Goal: Information Seeking & Learning: Find contact information

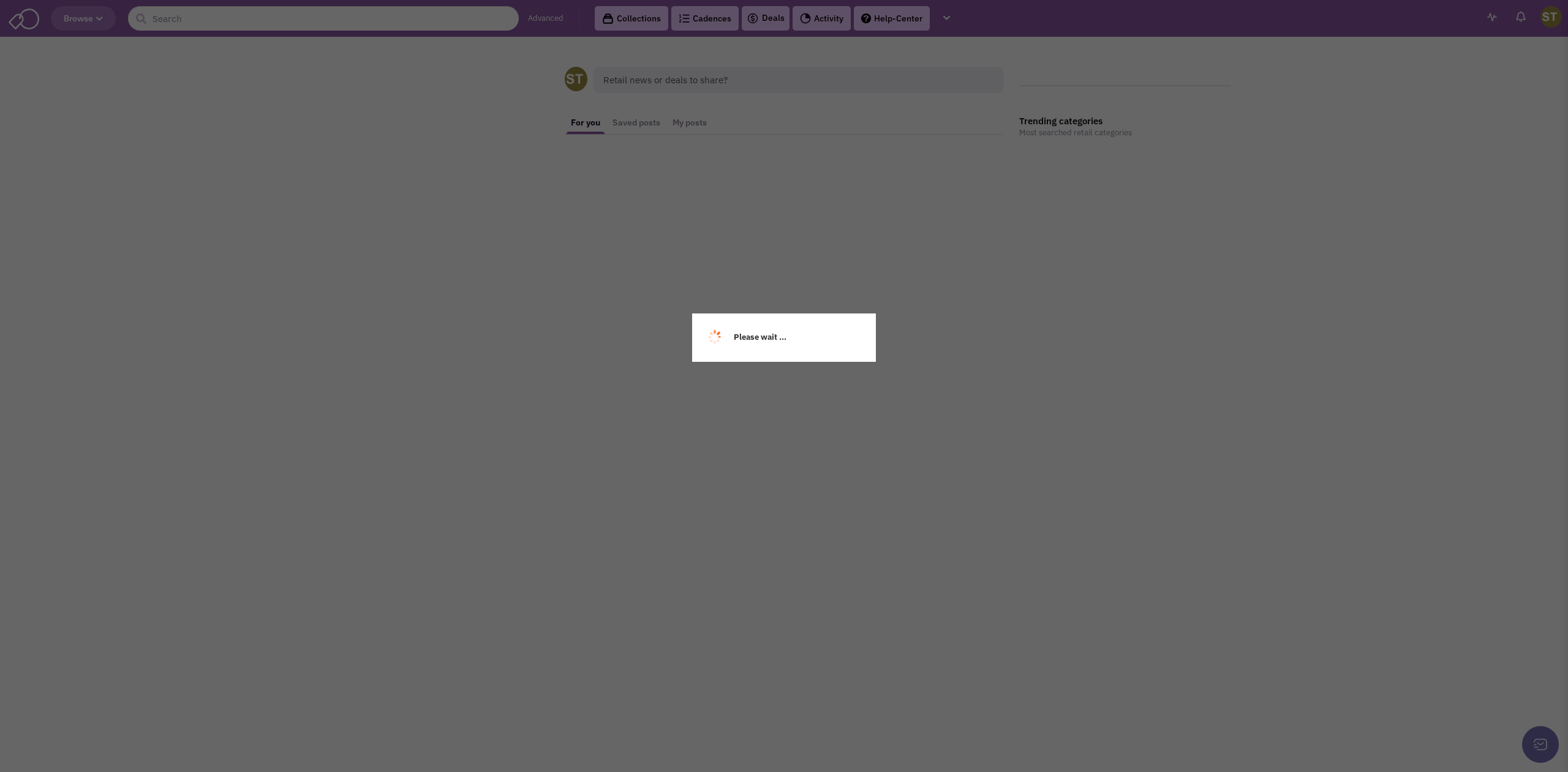
click at [242, 23] on div "Please wait ..." at bounding box center [784, 386] width 1568 height 772
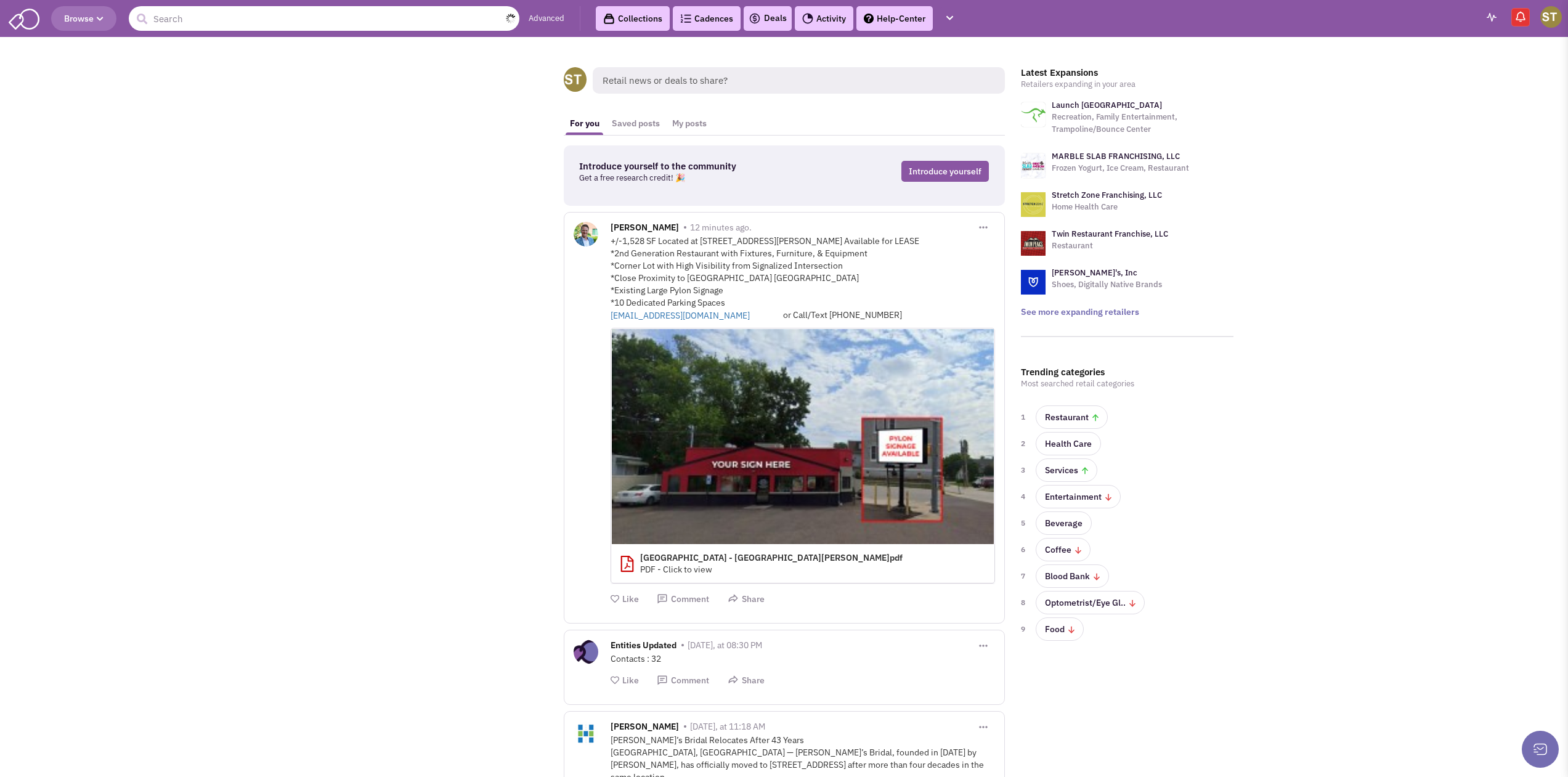
click at [244, 19] on input "text" at bounding box center [324, 18] width 390 height 25
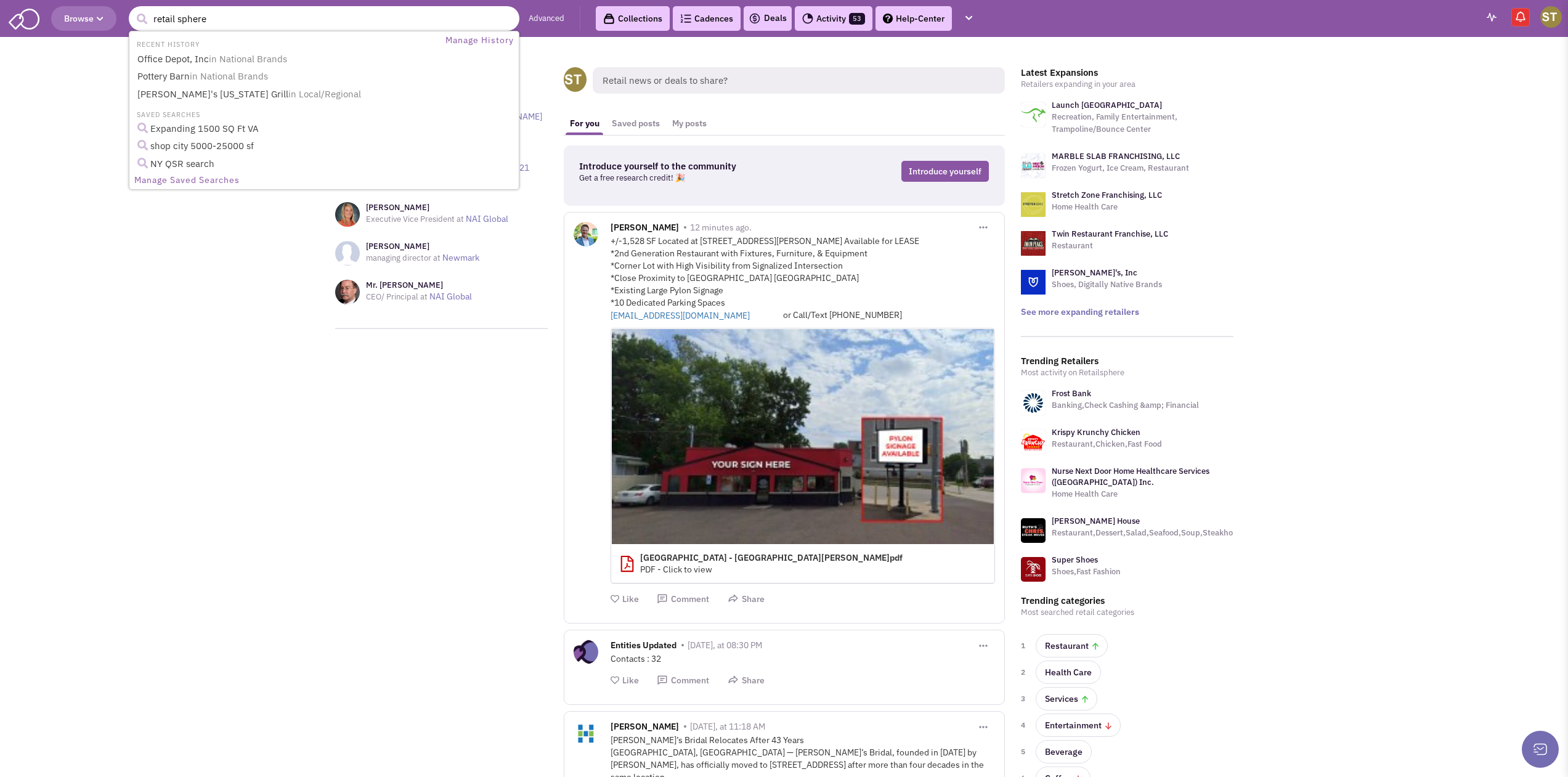
type input "retail sphere"
click at [132, 10] on button "submit" at bounding box center [141, 19] width 18 height 18
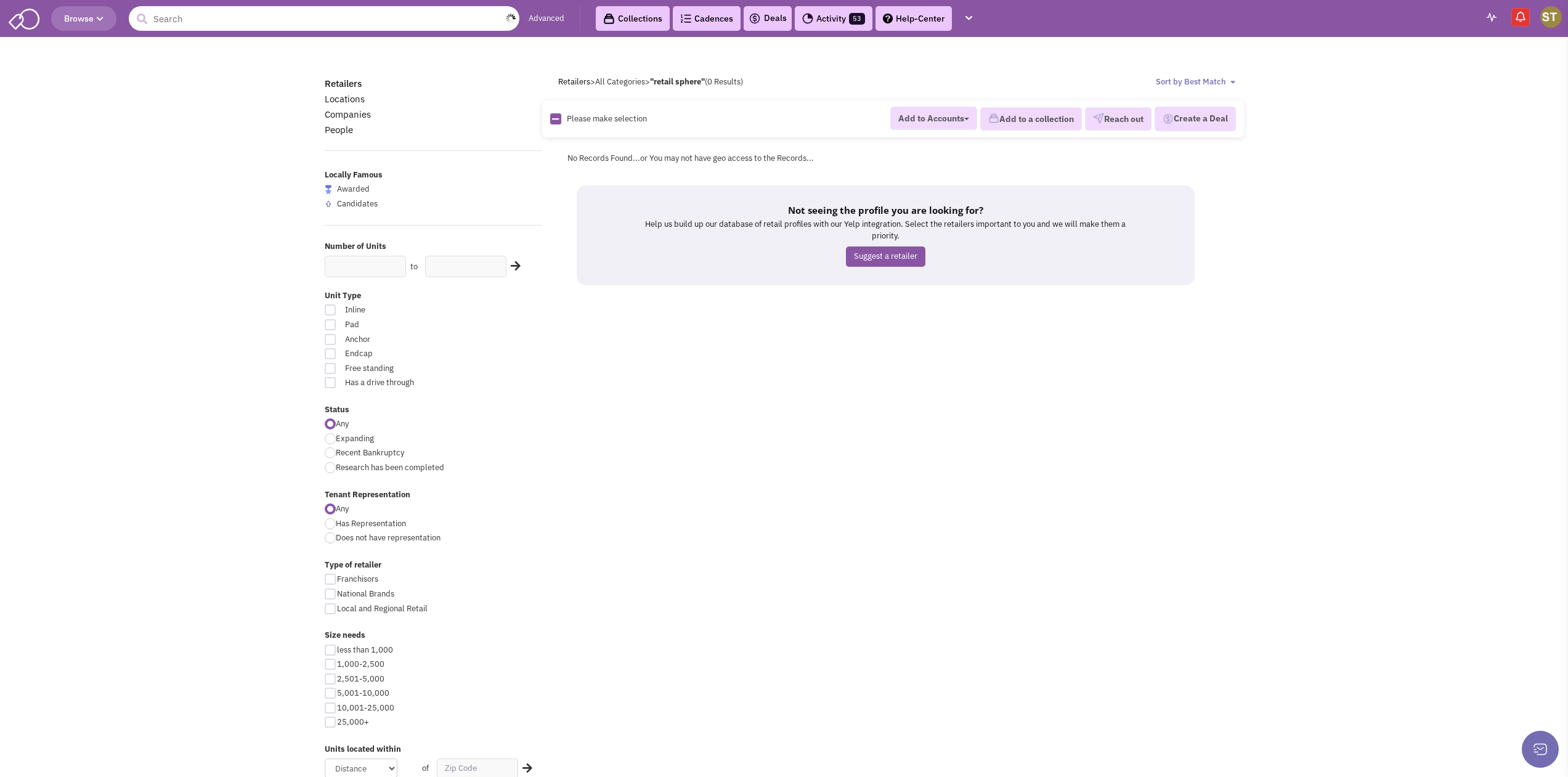
click at [296, 18] on input "text" at bounding box center [324, 18] width 390 height 25
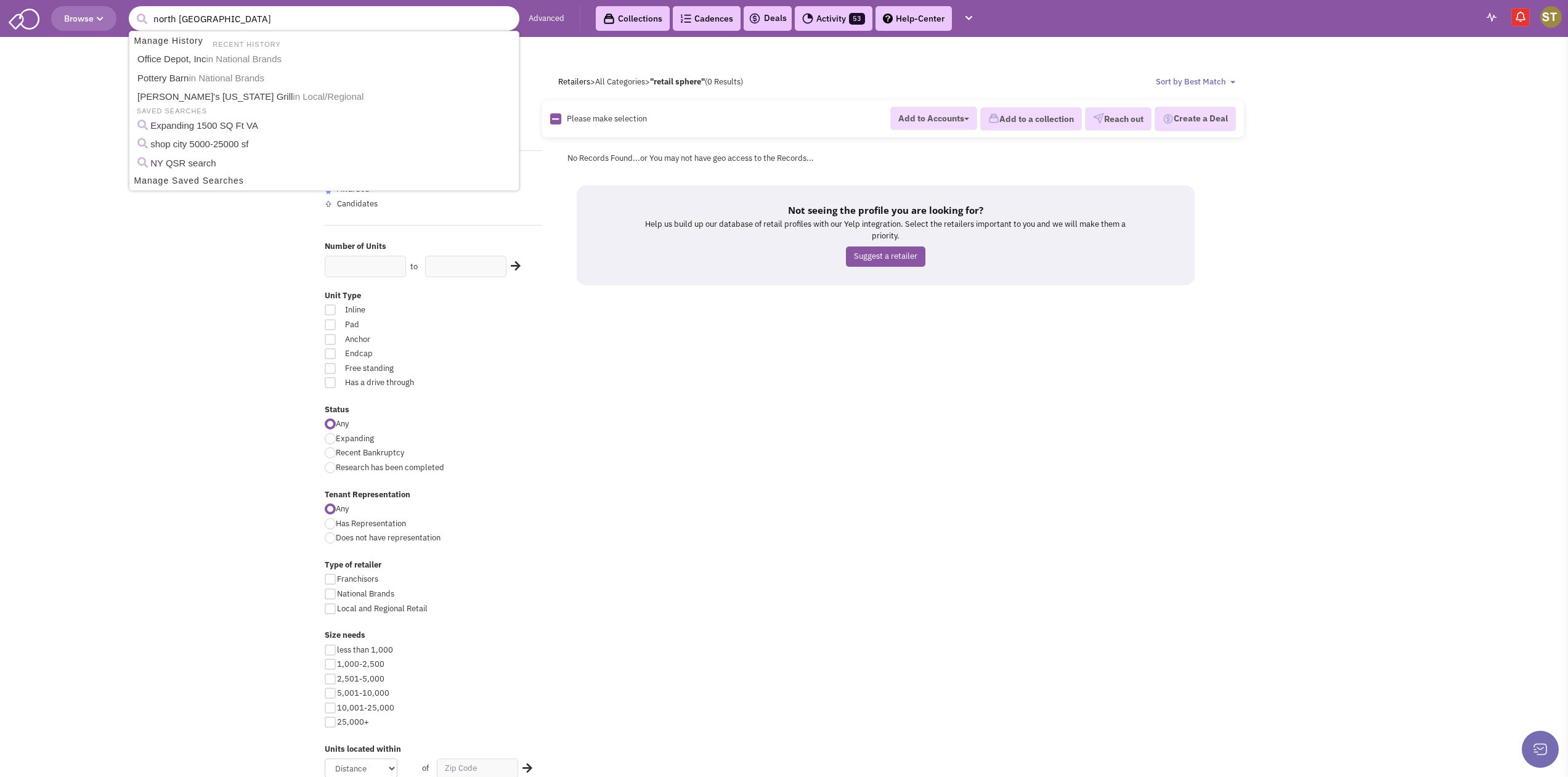
type input "north italia"
click at [132, 10] on button "submit" at bounding box center [141, 19] width 18 height 18
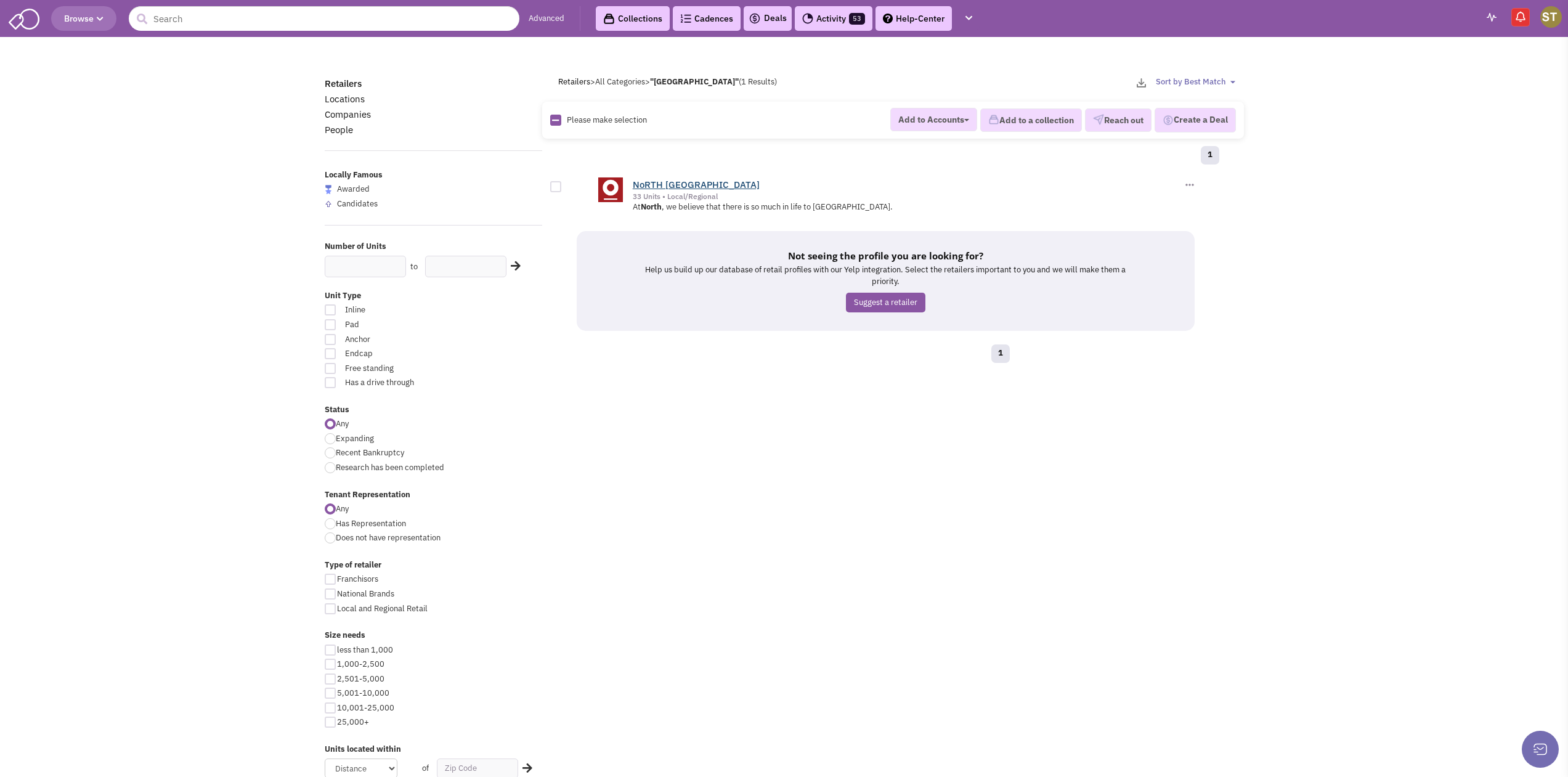
click at [660, 184] on link "NoRTH [GEOGRAPHIC_DATA]" at bounding box center [696, 184] width 127 height 12
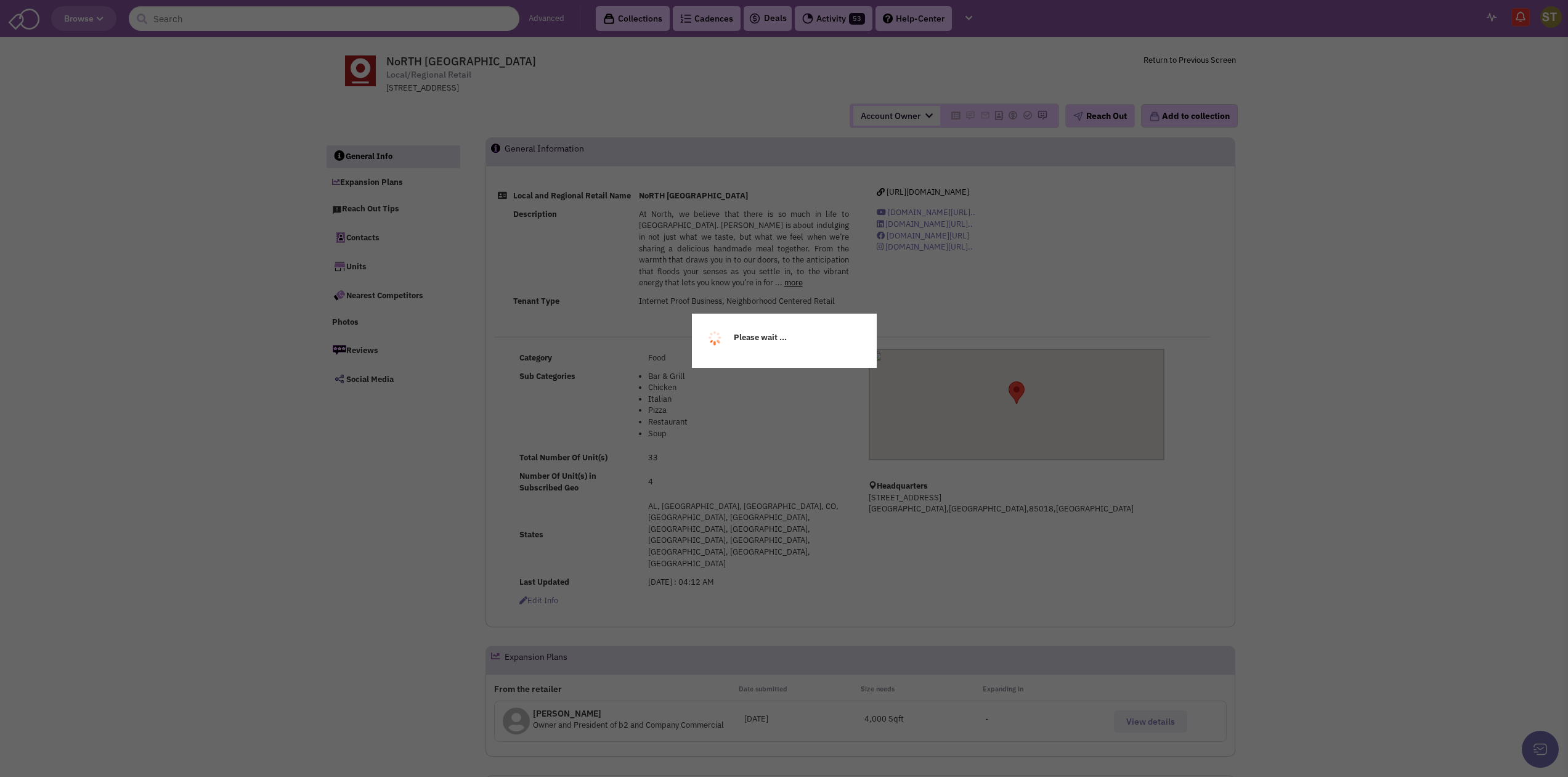
select select
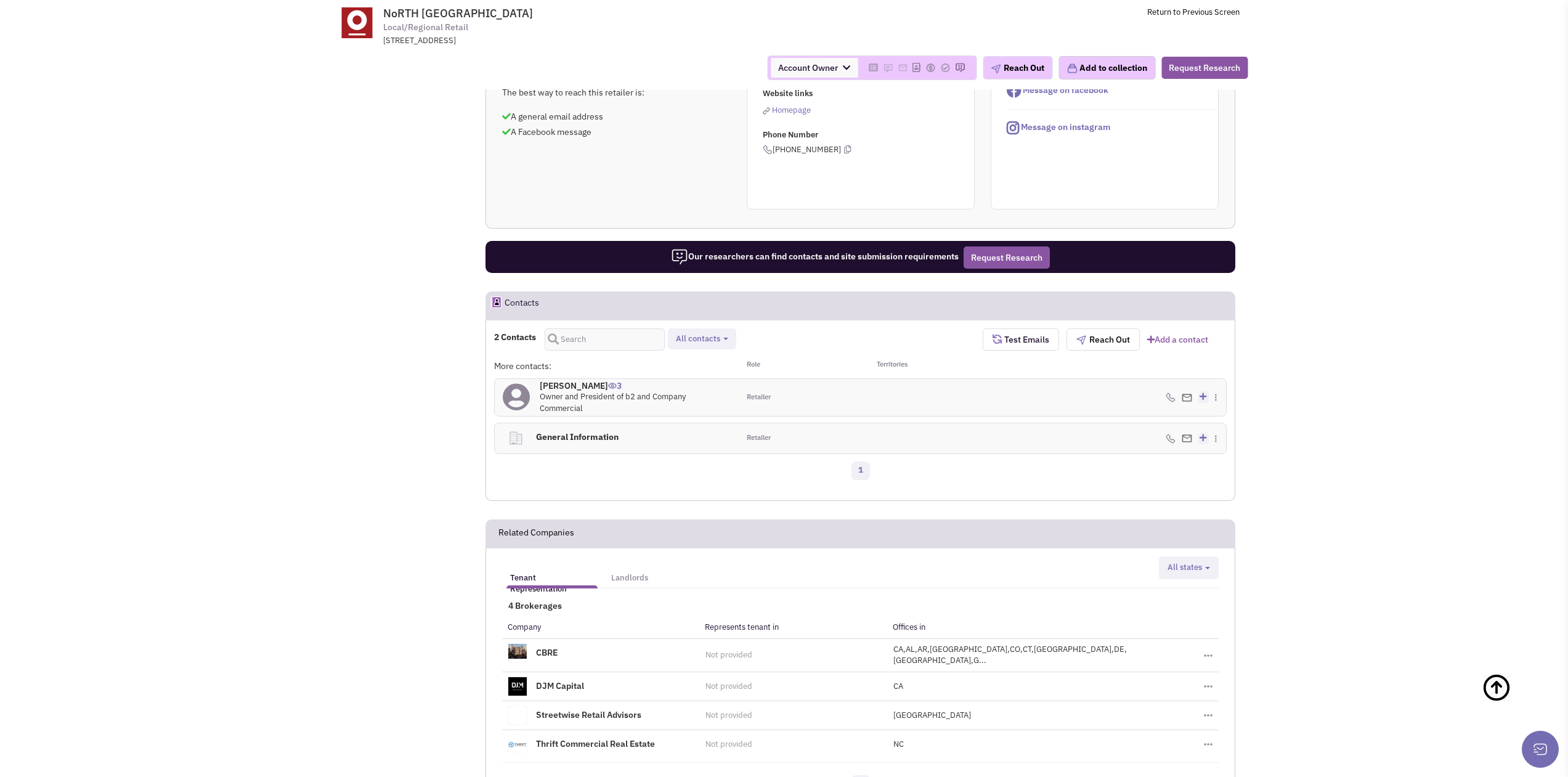
scroll to position [801, 0]
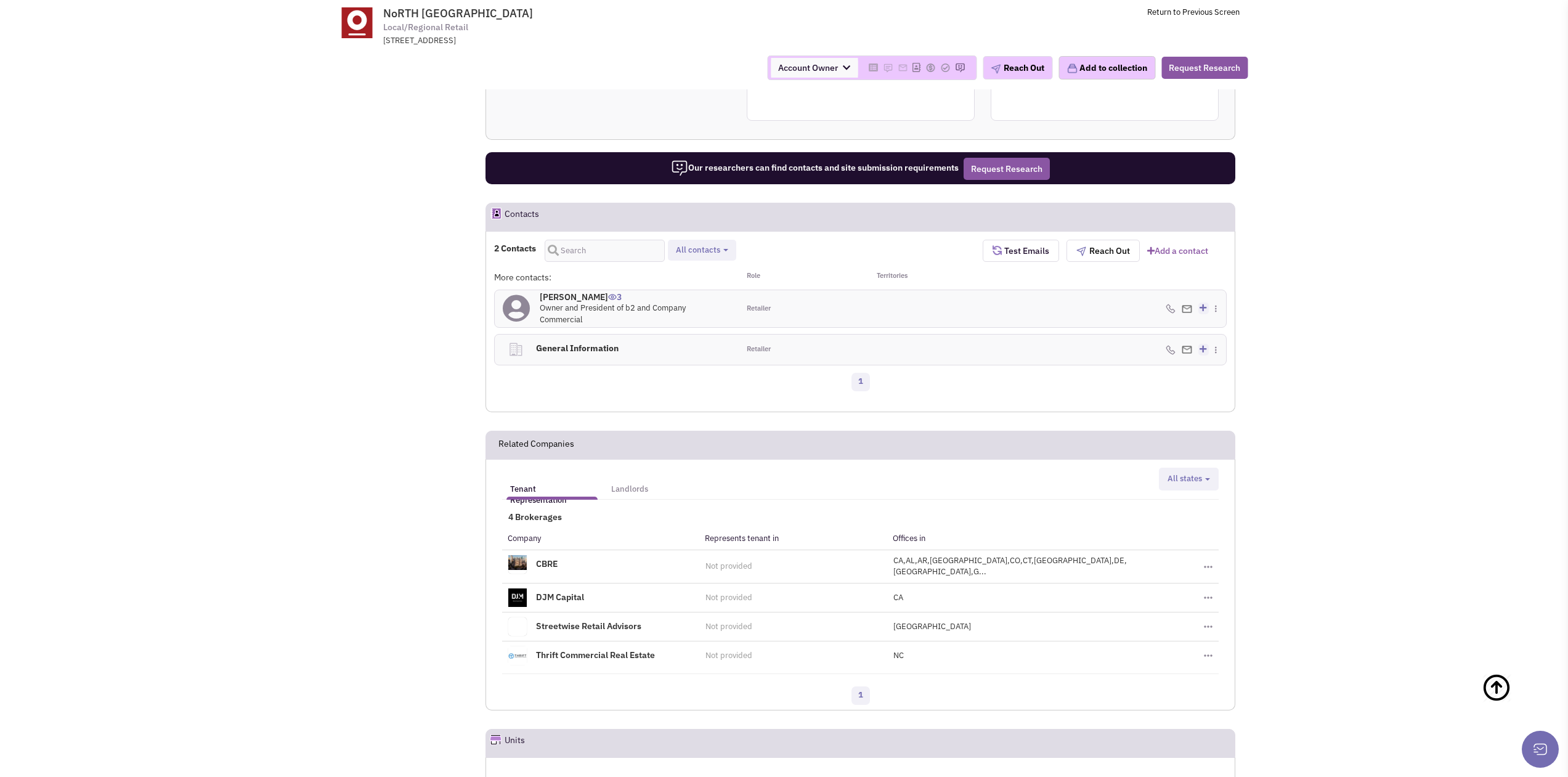
click at [727, 249] on b "button" at bounding box center [726, 250] width 5 height 2
click at [690, 277] on span at bounding box center [686, 281] width 8 height 8
click at [685, 279] on input "Retailer contacts" at bounding box center [685, 279] width 0 height 0
select select "1"
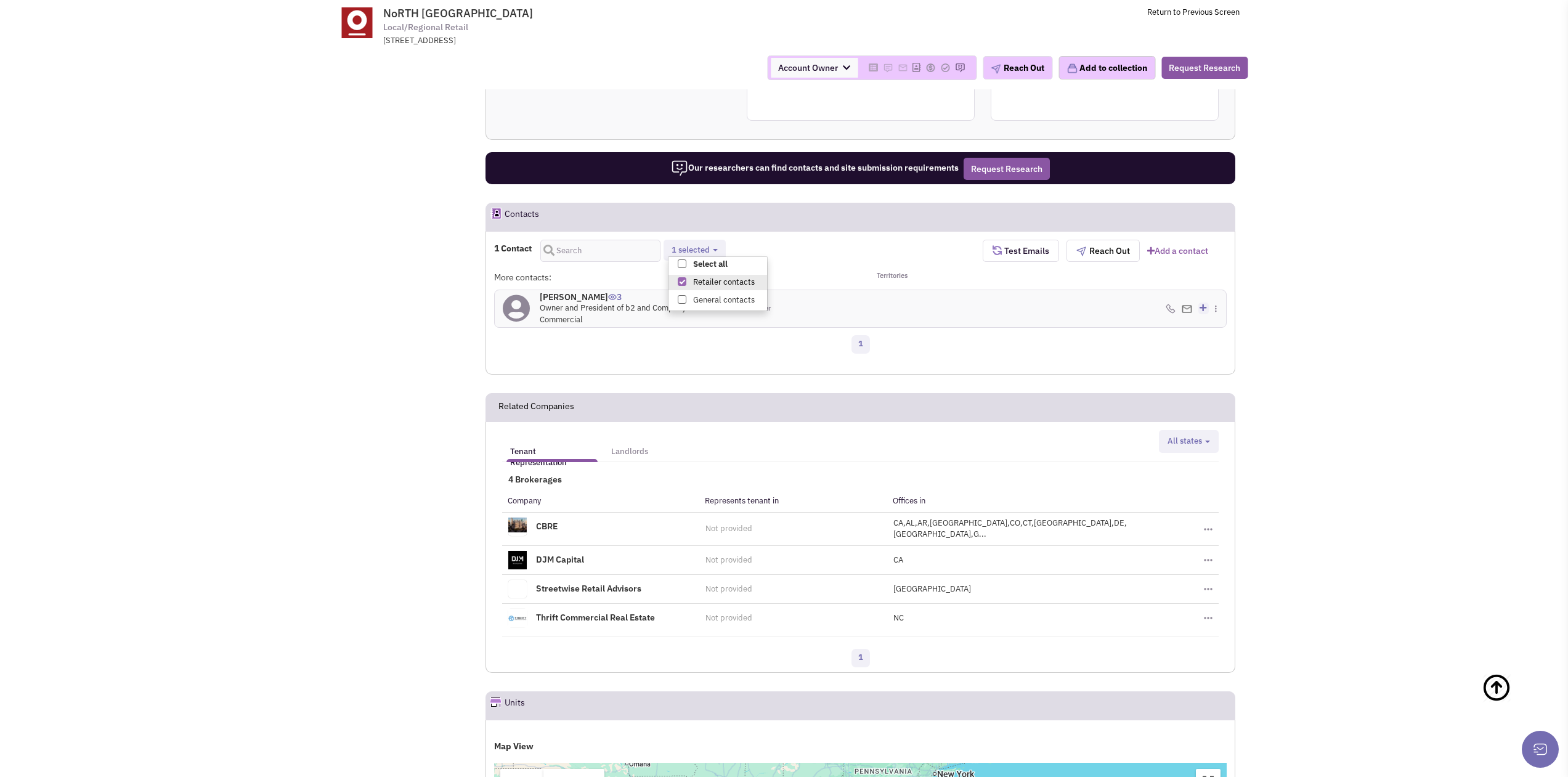
click at [566, 291] on h4 "Beth Bradford 3" at bounding box center [635, 296] width 191 height 11
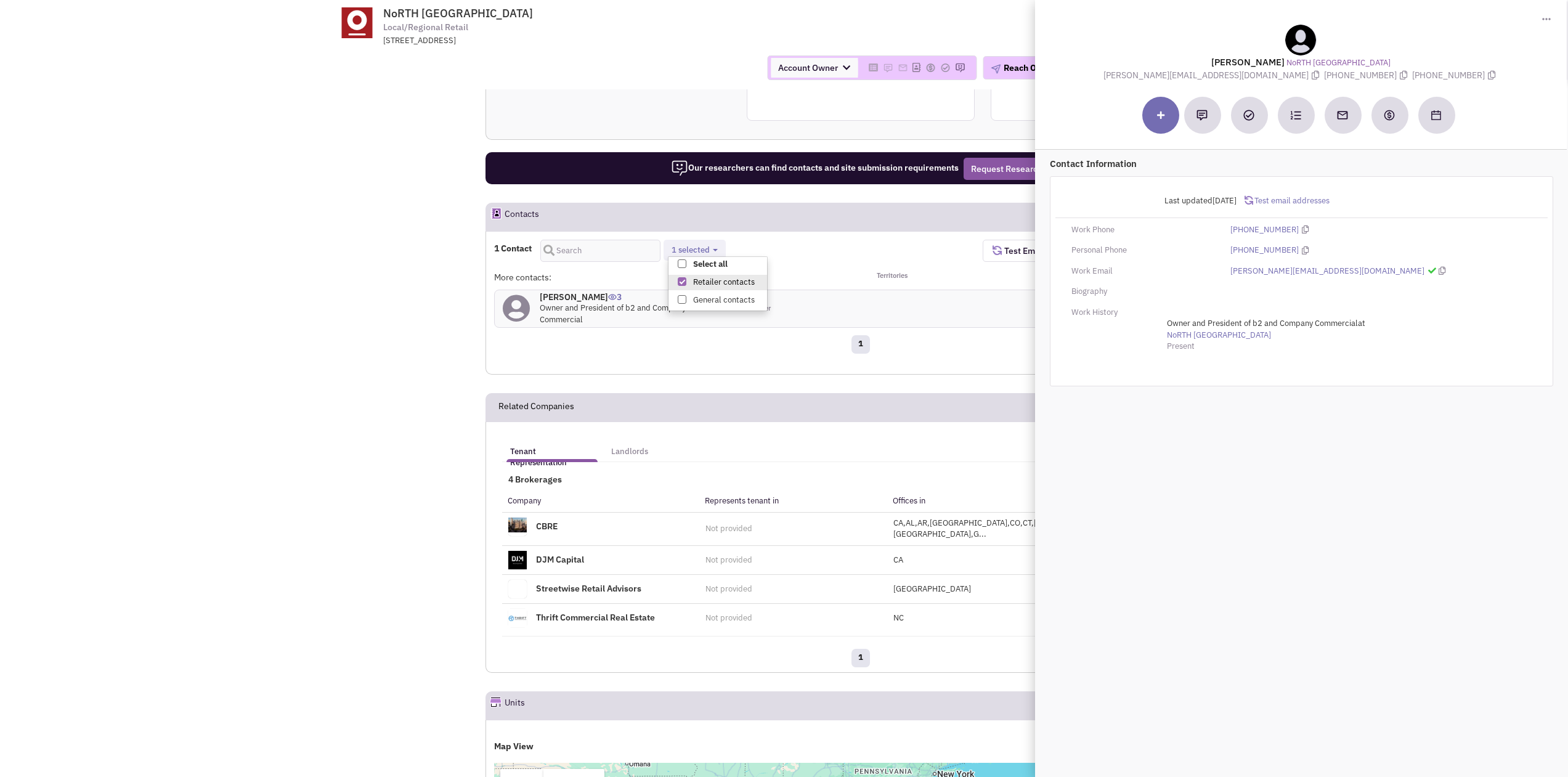
click at [1294, 197] on span "Test email addresses" at bounding box center [1291, 200] width 76 height 11
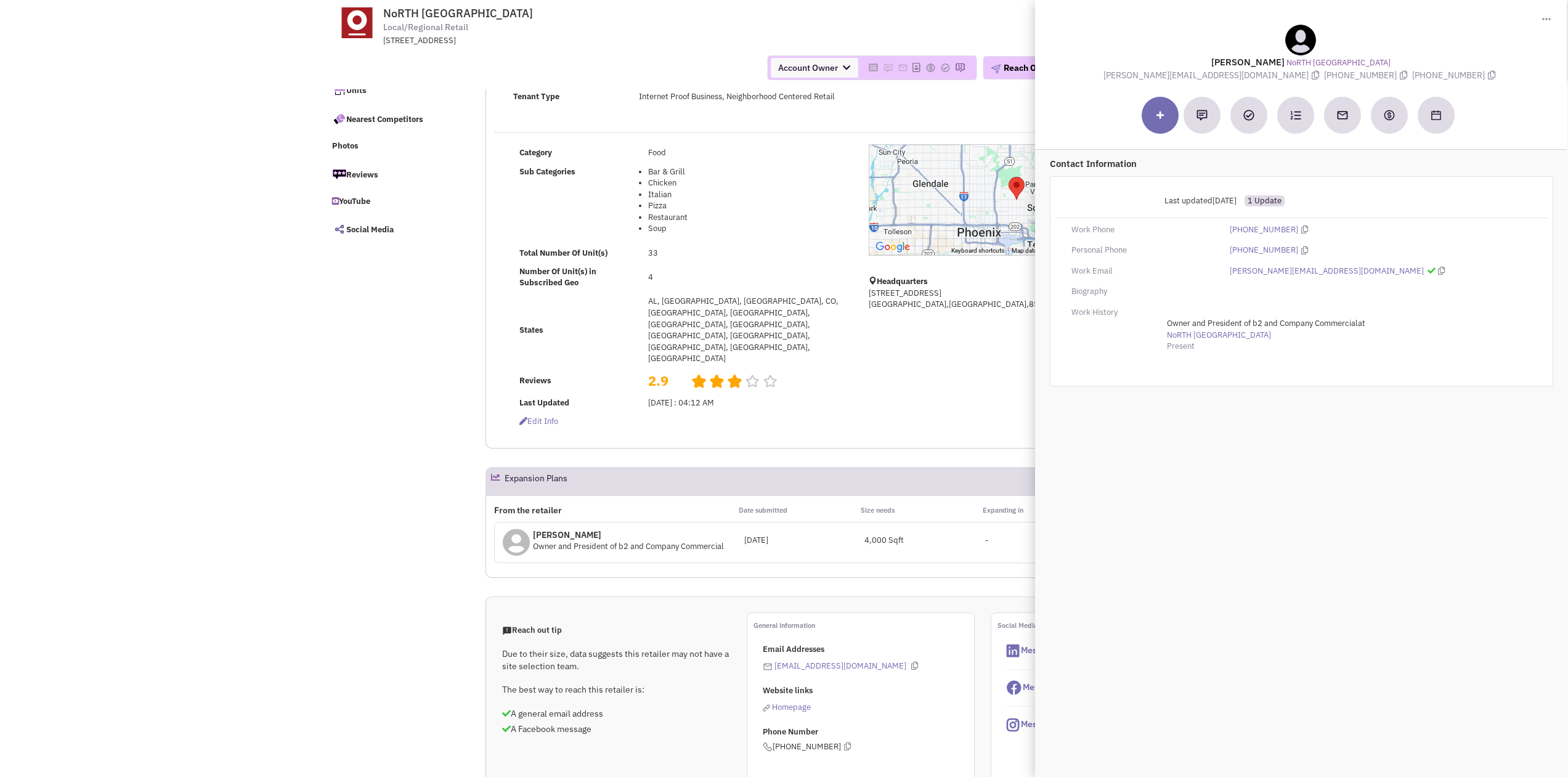
scroll to position [0, 0]
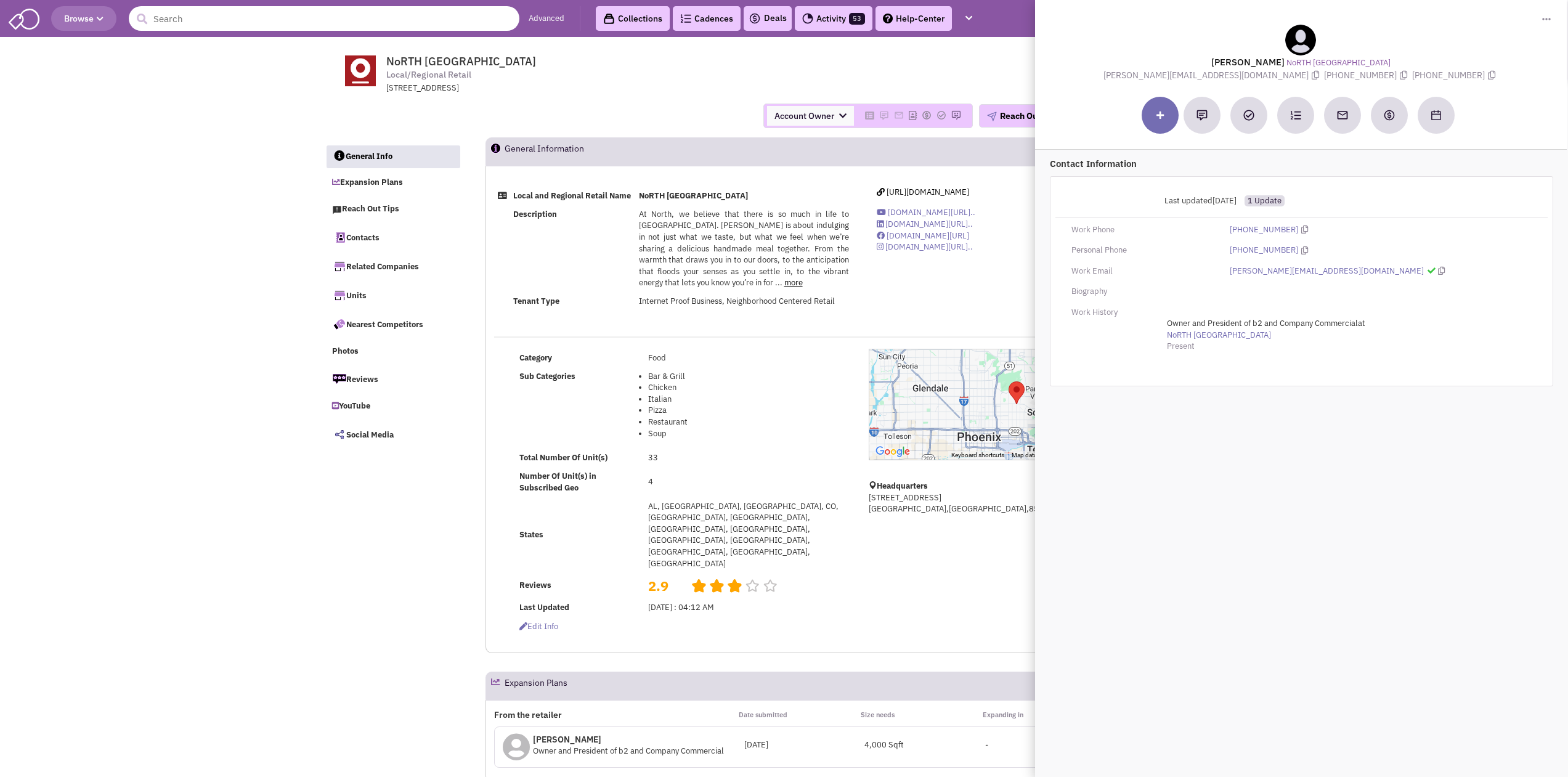
click at [248, 24] on input "text" at bounding box center [324, 18] width 390 height 25
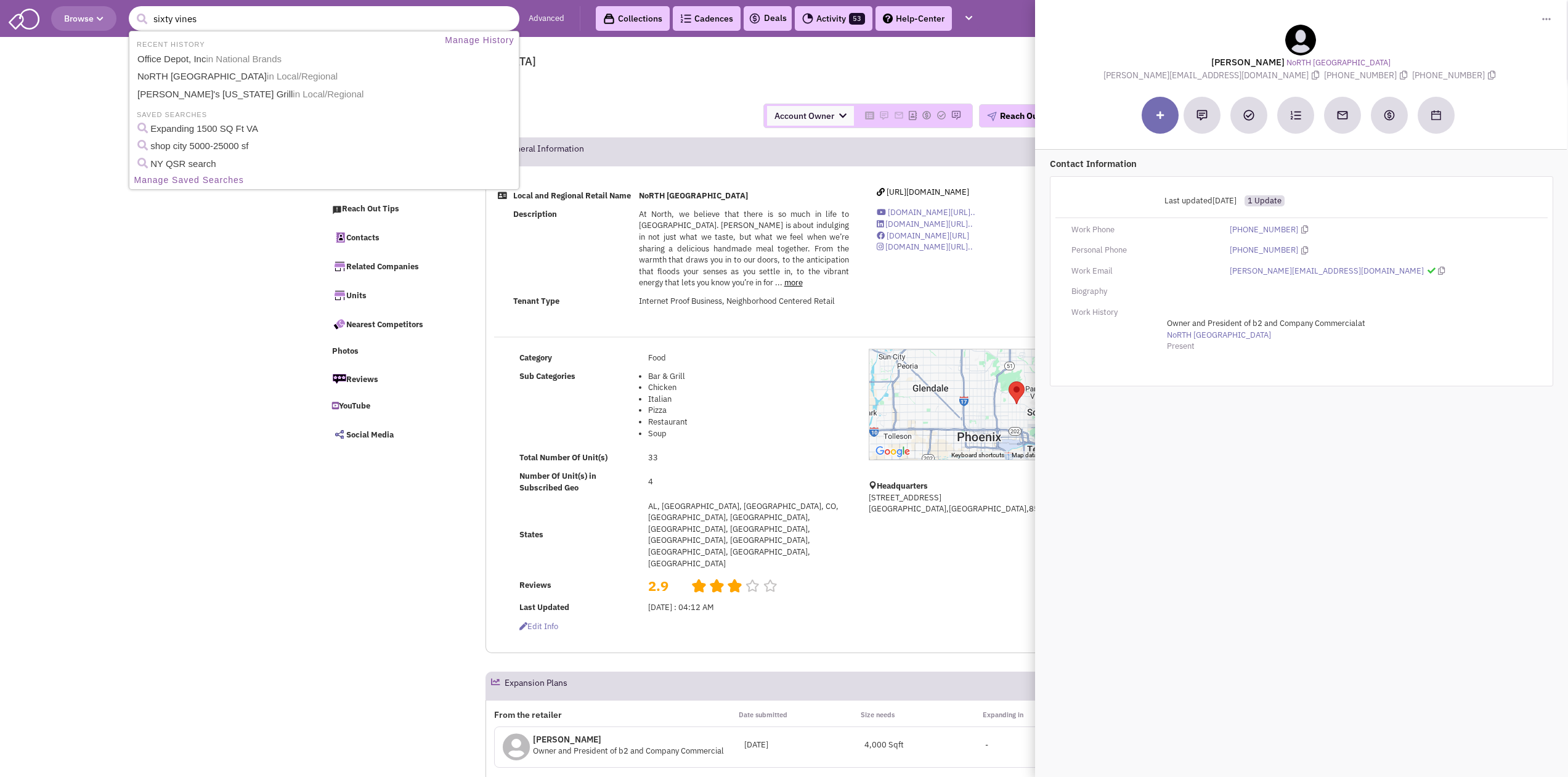
type input "sixty vines"
click at [132, 10] on button "submit" at bounding box center [141, 19] width 18 height 18
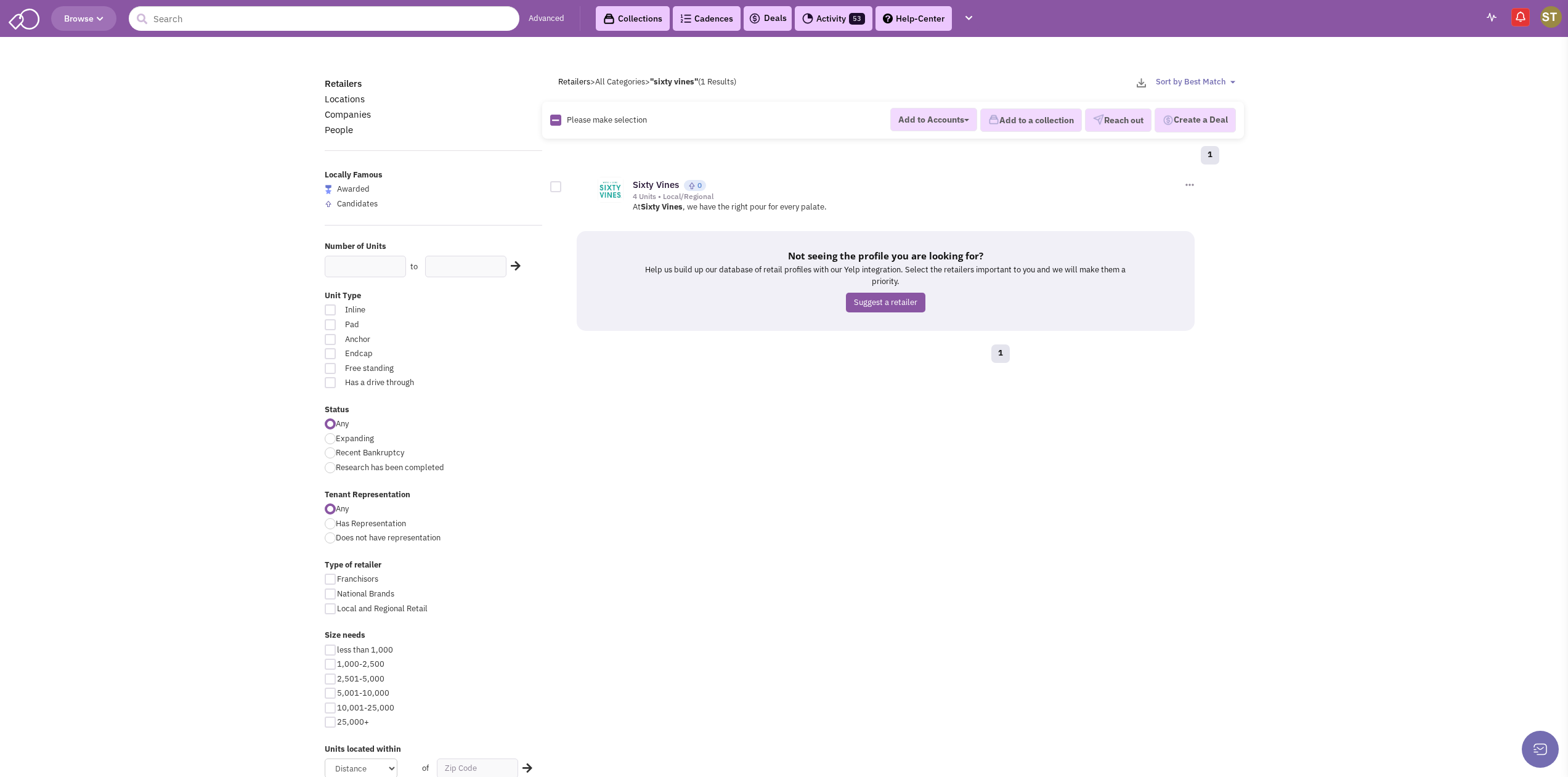
click at [706, 173] on div "Sixty Vines 0 At" at bounding box center [886, 193] width 620 height 50
click at [674, 183] on link "Sixty Vines" at bounding box center [655, 184] width 46 height 12
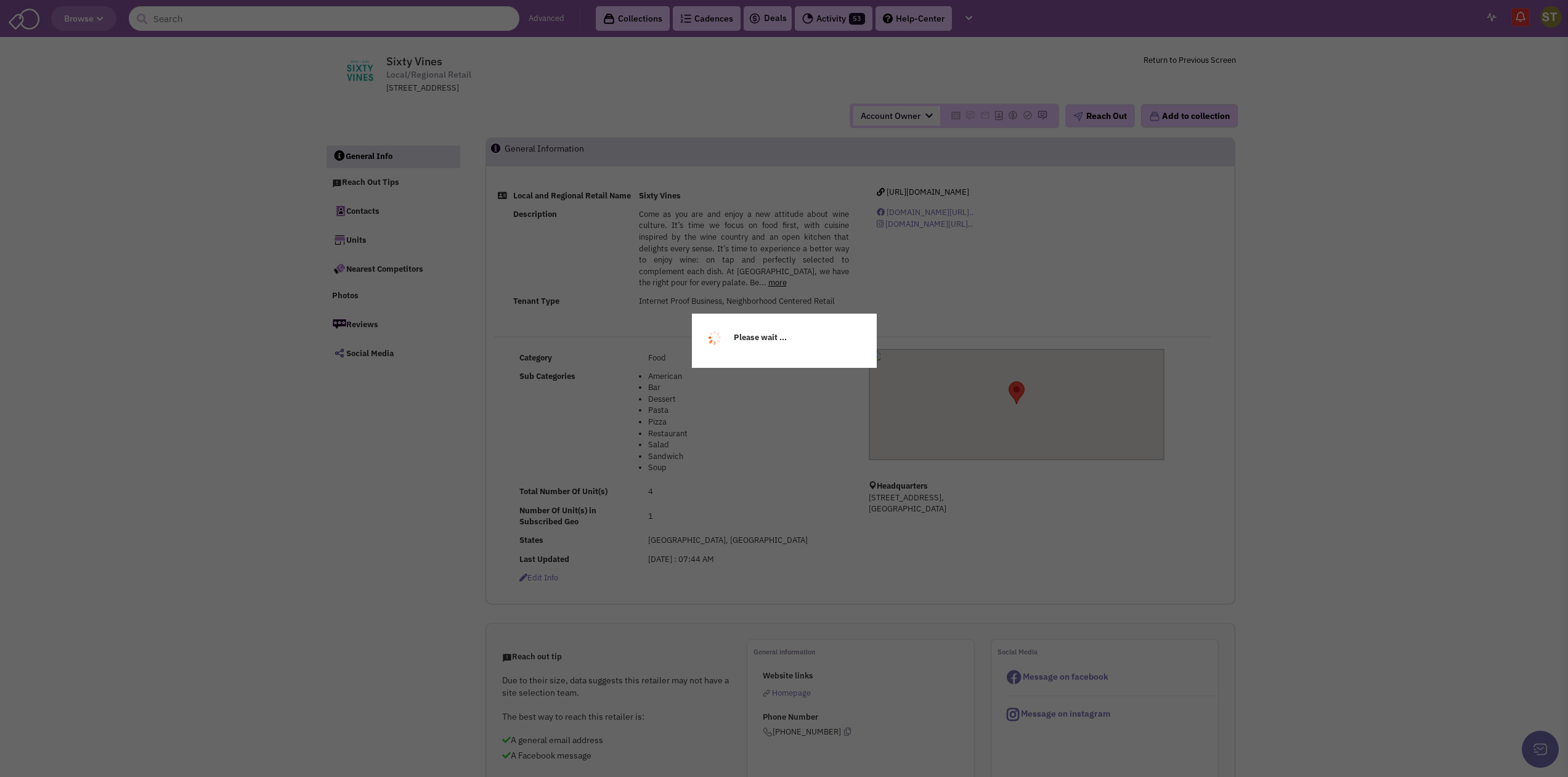
select select
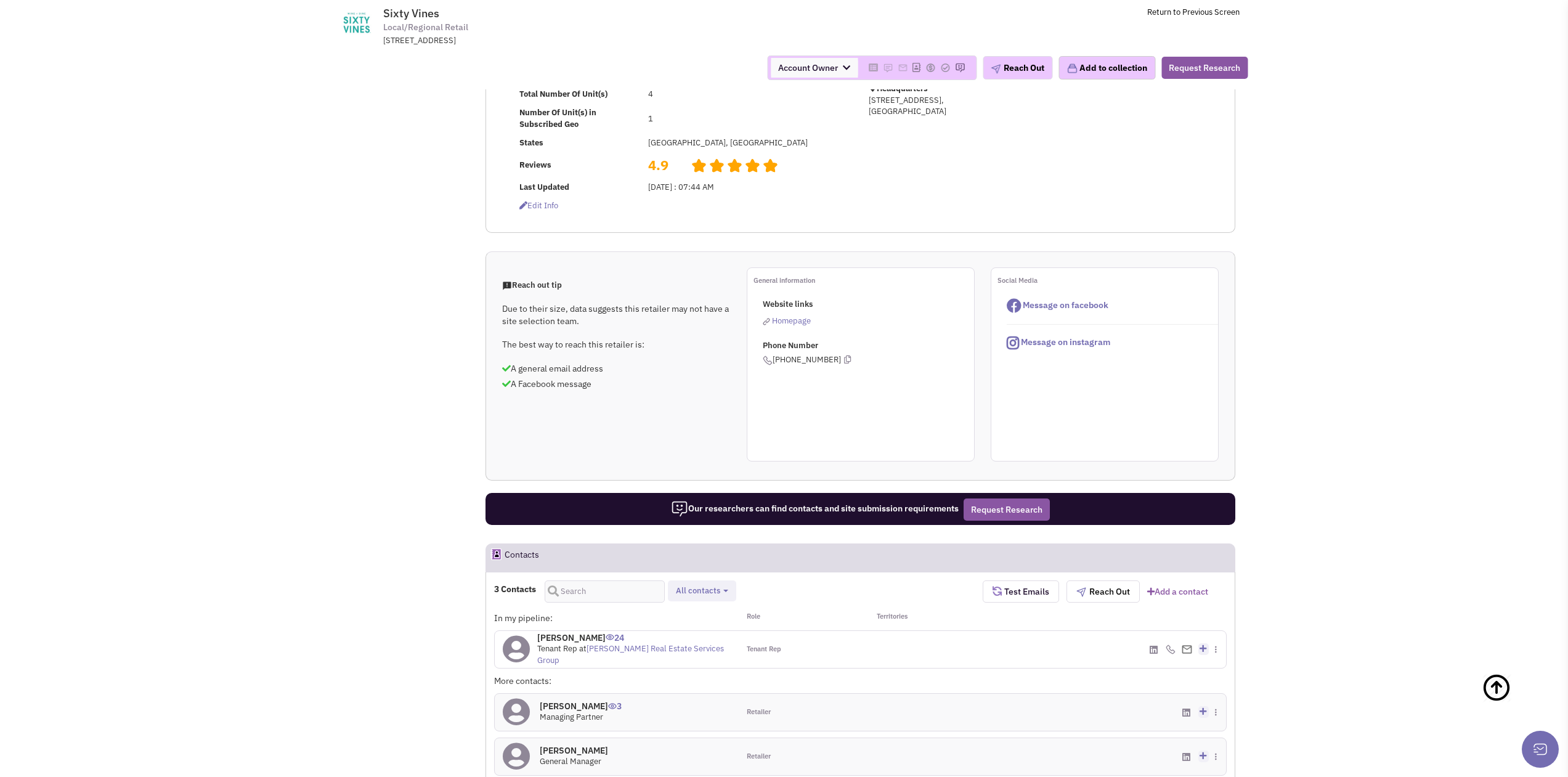
scroll to position [616, 0]
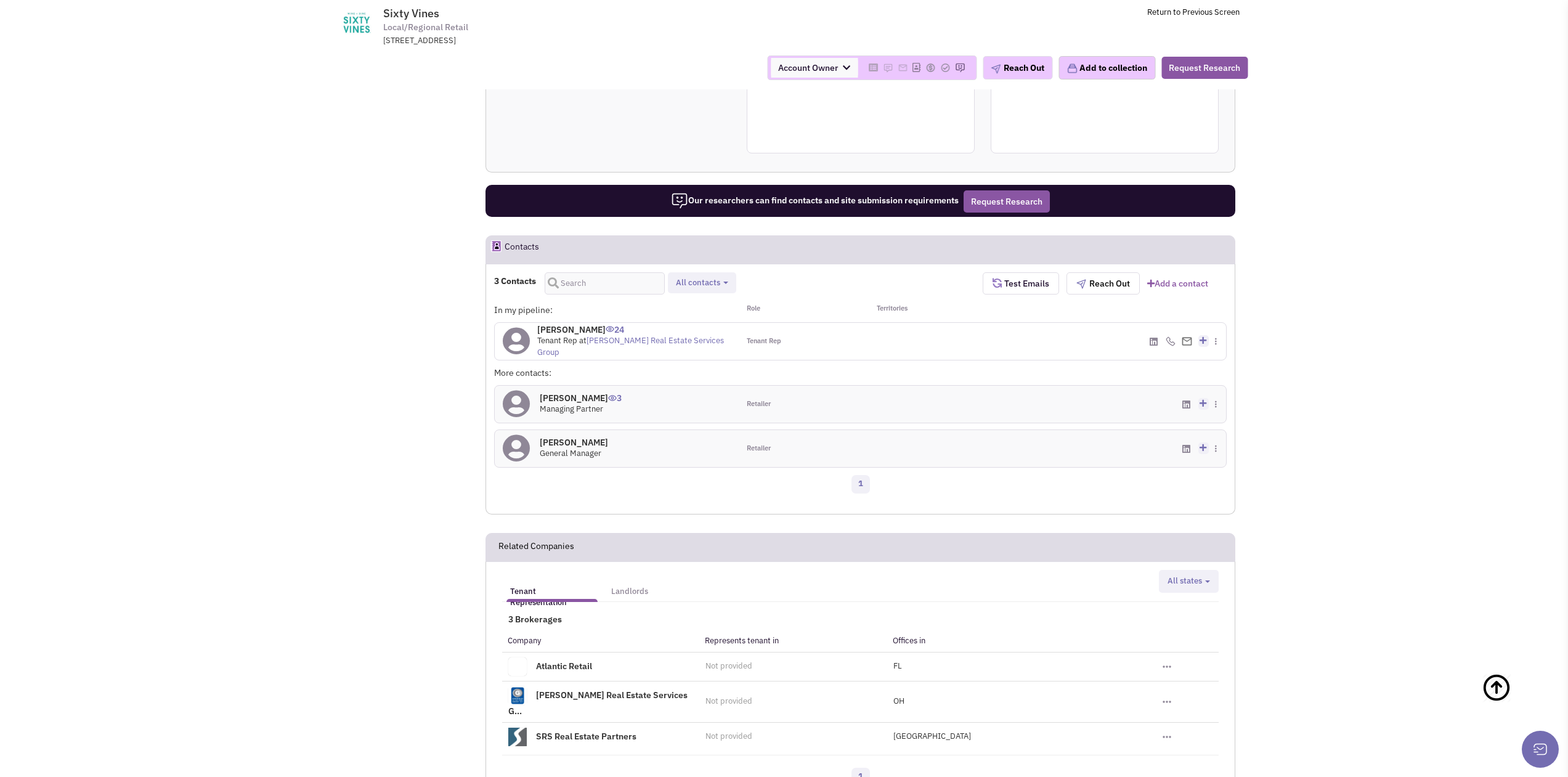
click at [699, 288] on button "All contacts" at bounding box center [702, 284] width 60 height 13
click at [705, 322] on label "Retailer contacts" at bounding box center [732, 315] width 119 height 16
click at [685, 312] on input "Retailer contacts" at bounding box center [685, 312] width 0 height 0
select select "1"
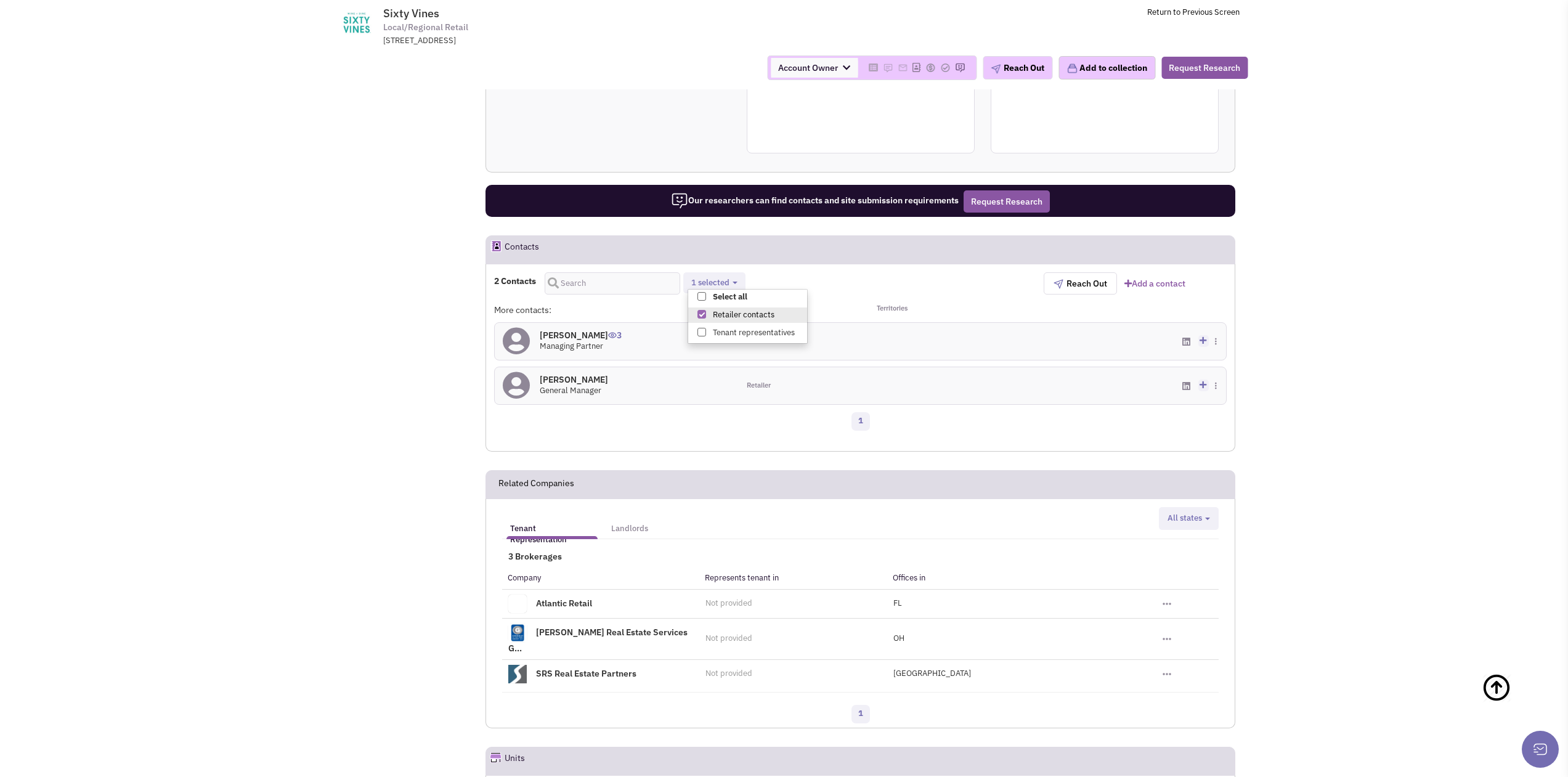
click at [810, 315] on div "Role" at bounding box center [800, 309] width 122 height 12
click at [767, 346] on span "Retailer" at bounding box center [758, 341] width 24 height 10
click at [592, 341] on h4 "[PERSON_NAME] 3" at bounding box center [580, 335] width 82 height 11
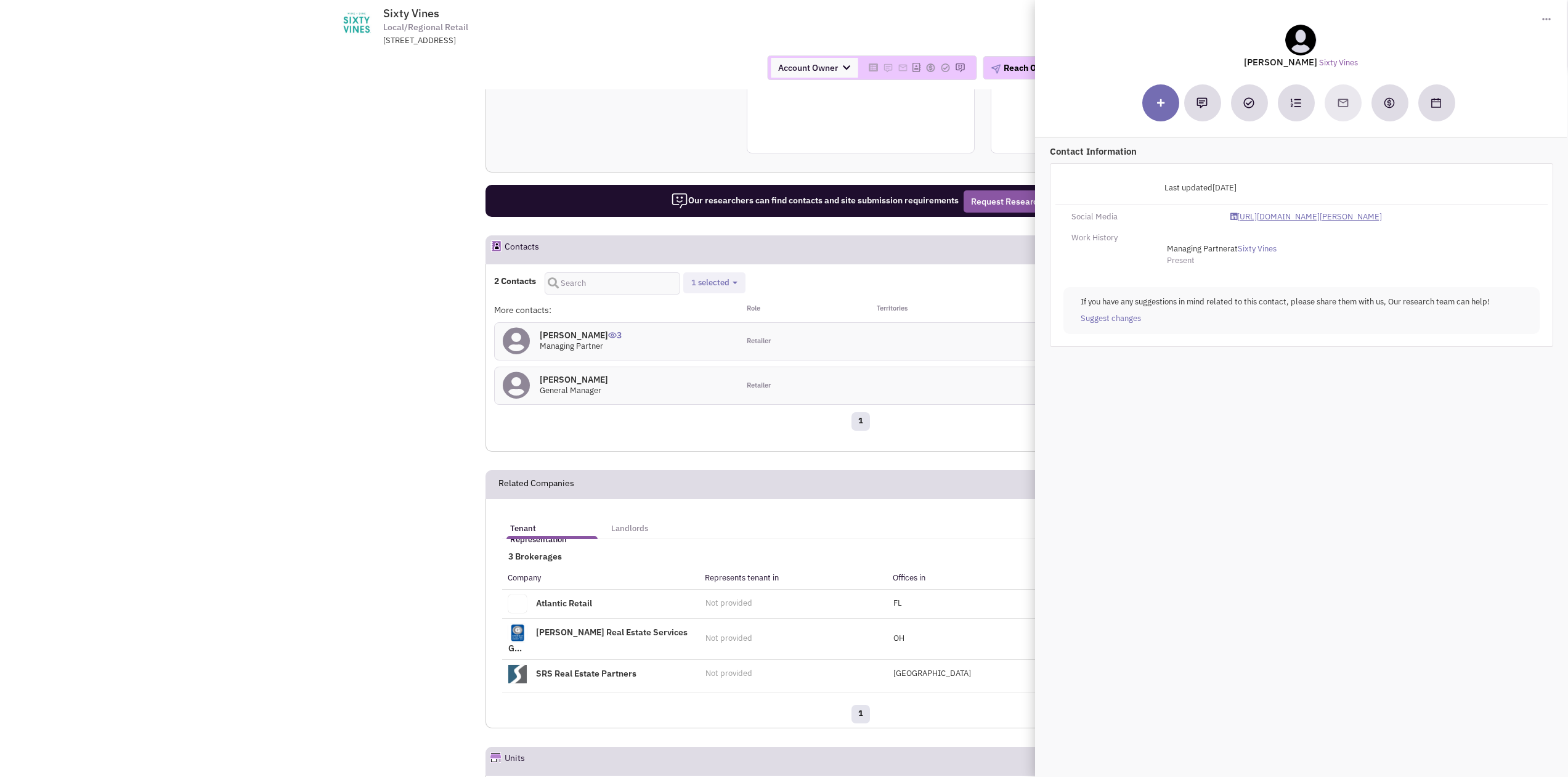
click at [1270, 217] on link "https://www.linkedin.com/in/harry-whitsell-5b43048/" at bounding box center [1304, 217] width 151 height 12
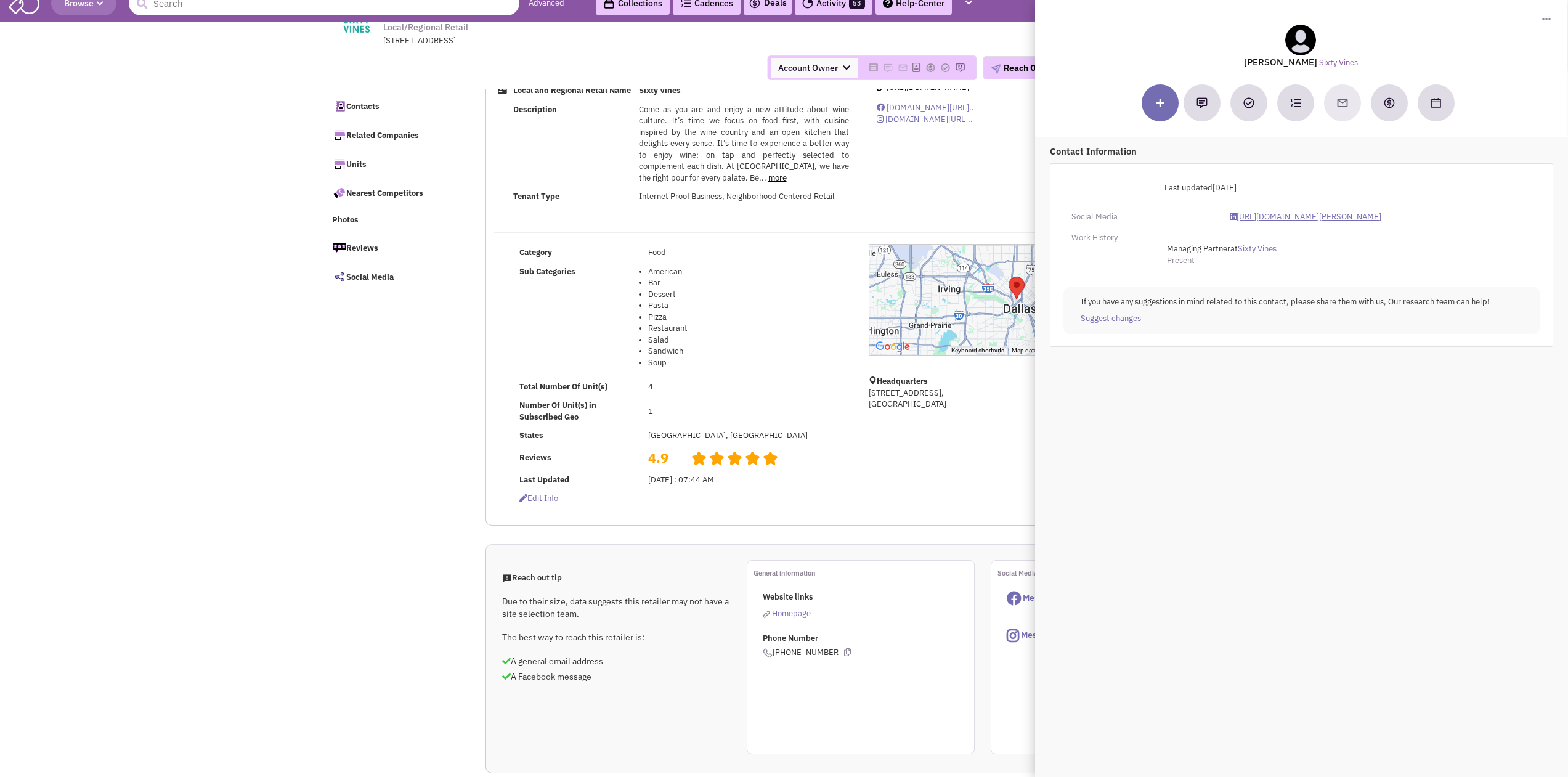
scroll to position [0, 0]
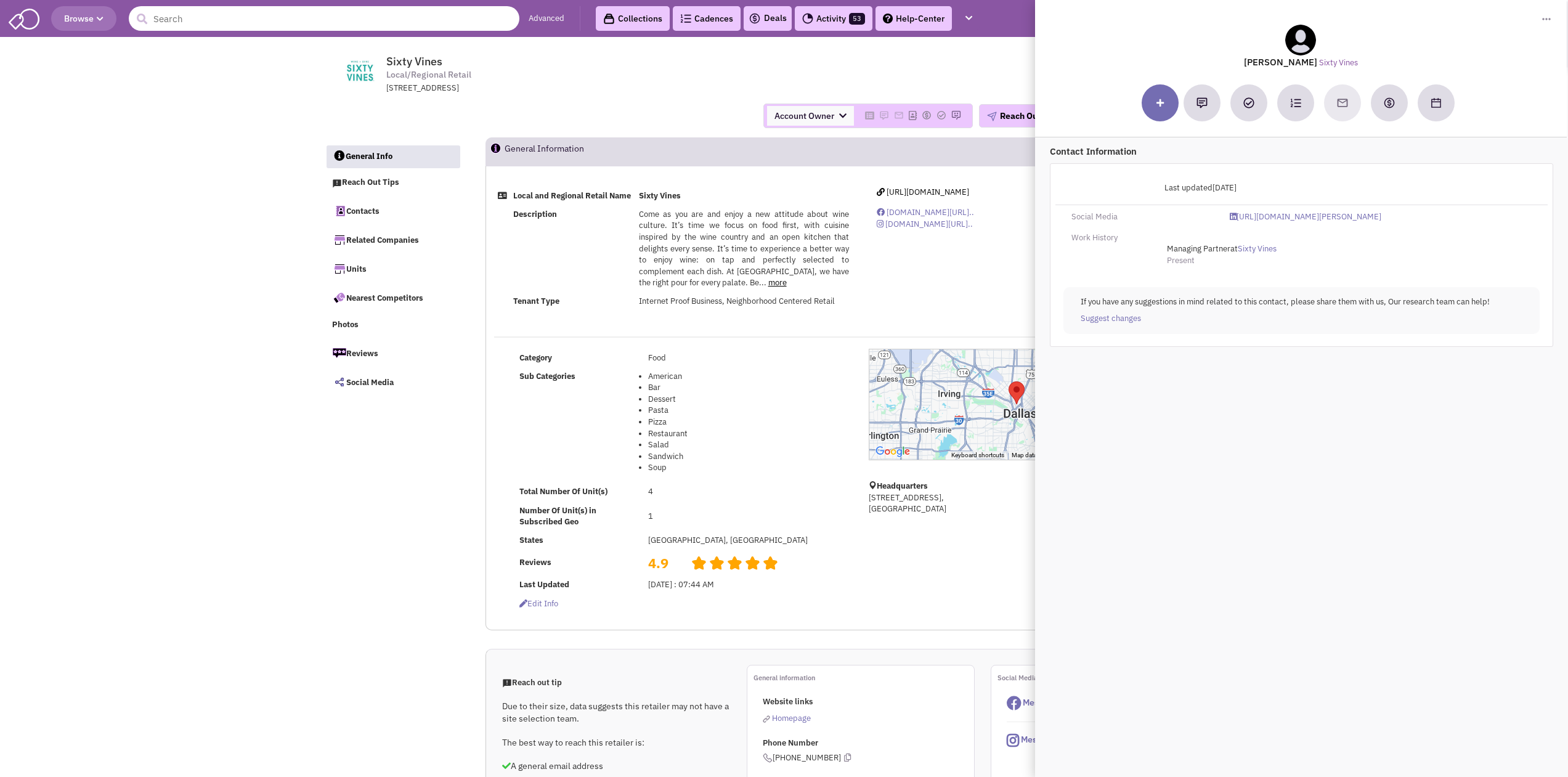
click at [365, 17] on input "text" at bounding box center [324, 18] width 390 height 25
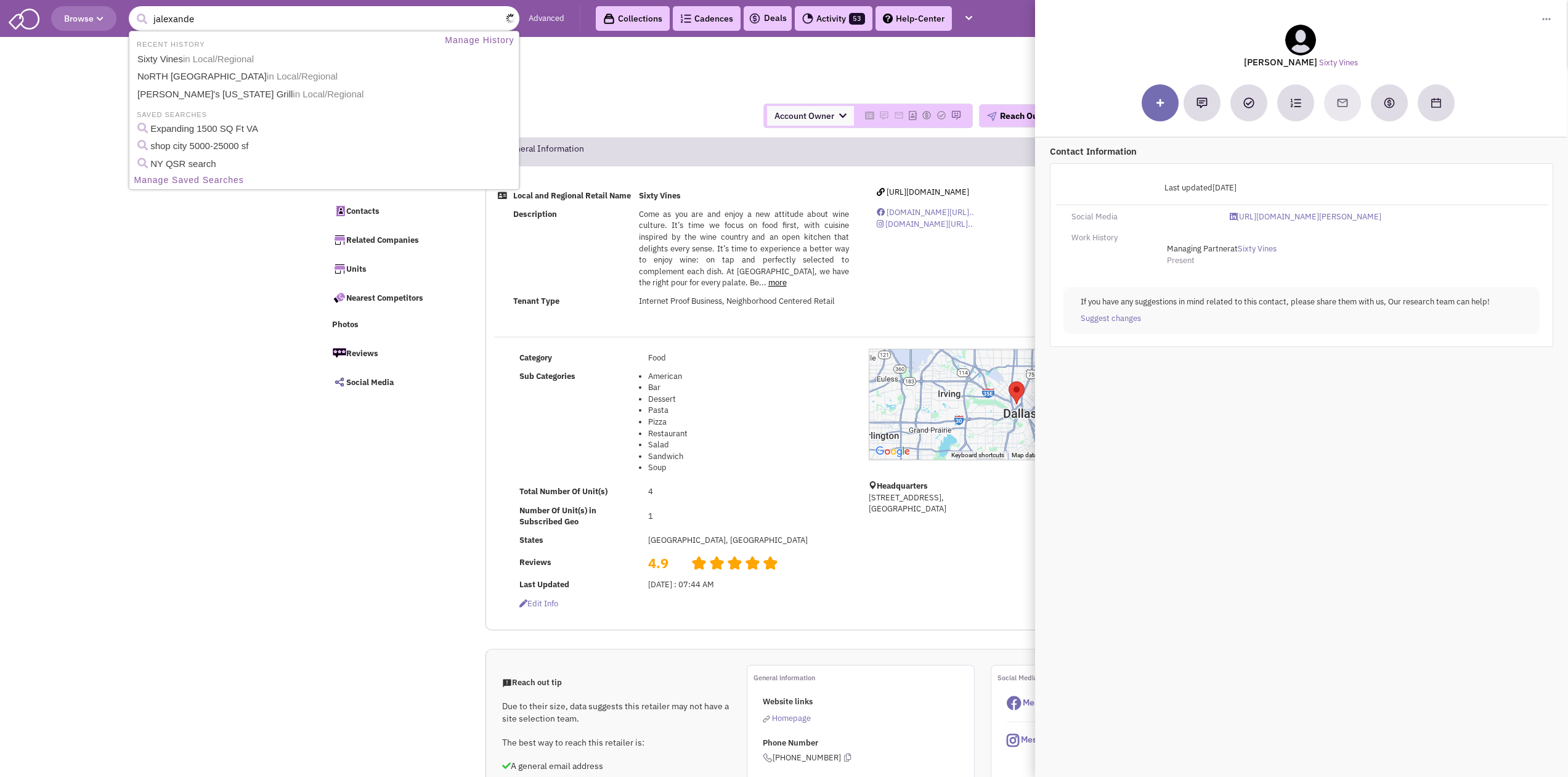
type input "jalexander"
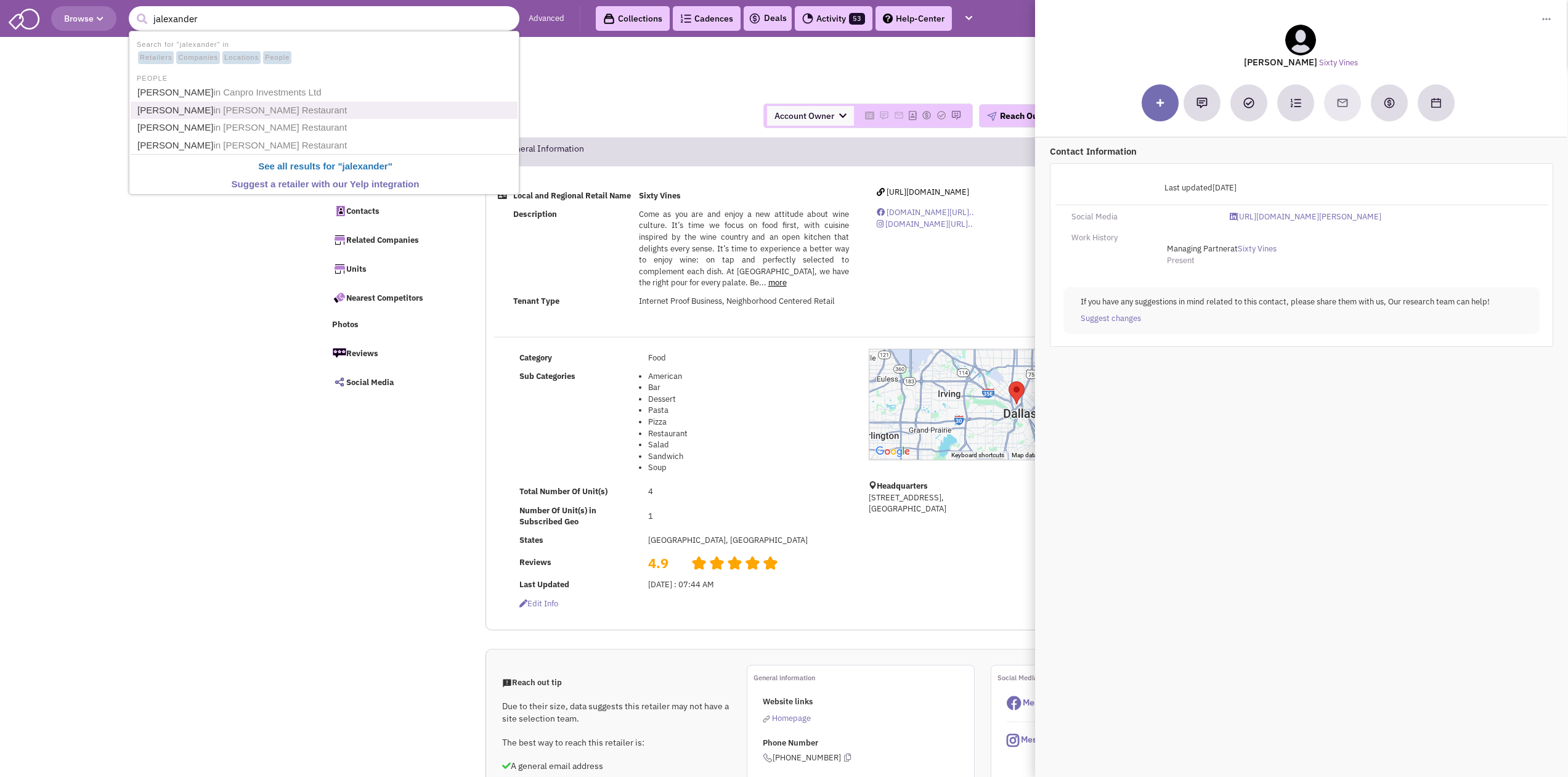
click at [207, 116] on link "Gregg Peterson in J. Alexander's Restaurant" at bounding box center [326, 111] width 384 height 17
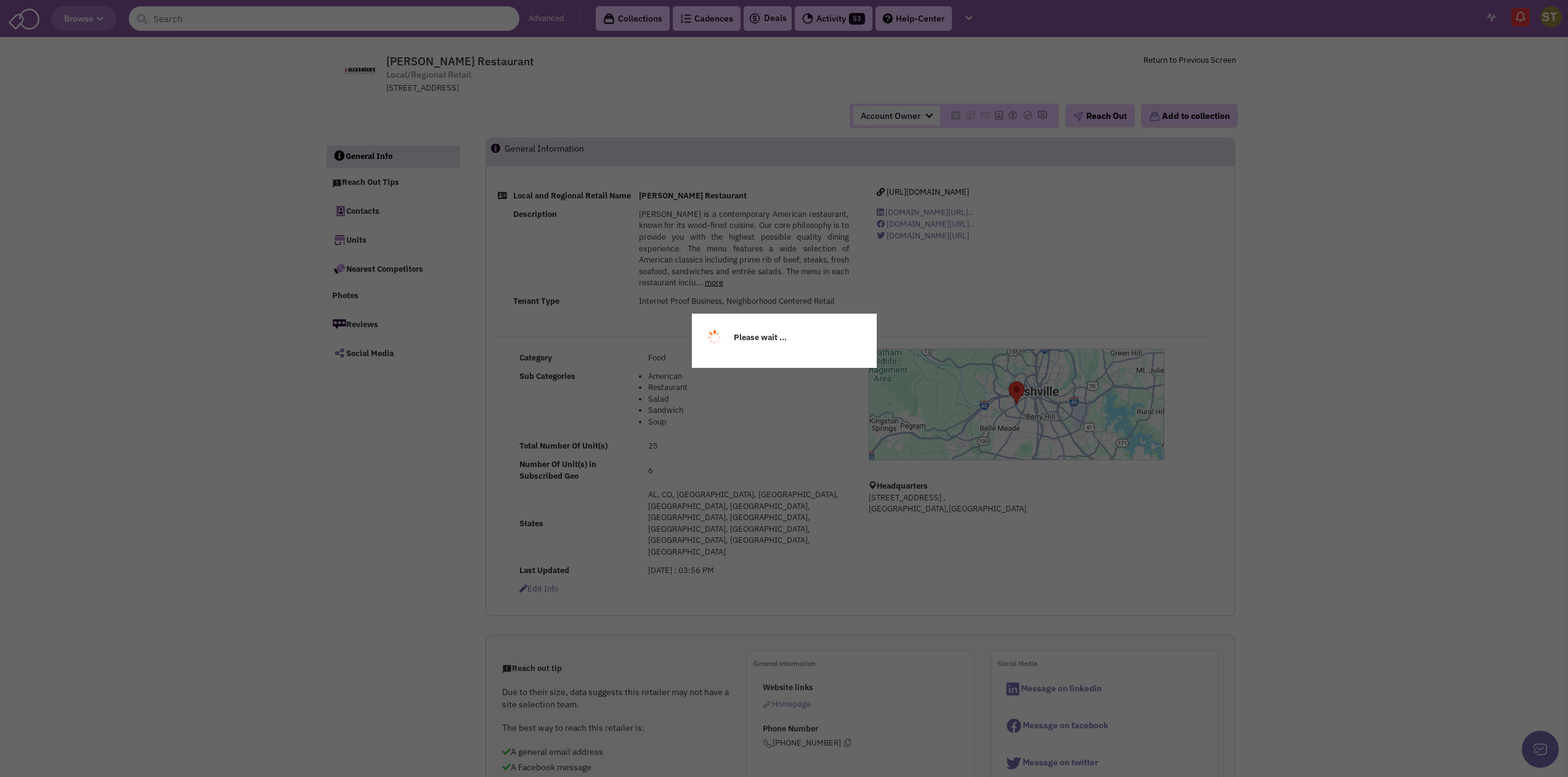
select select
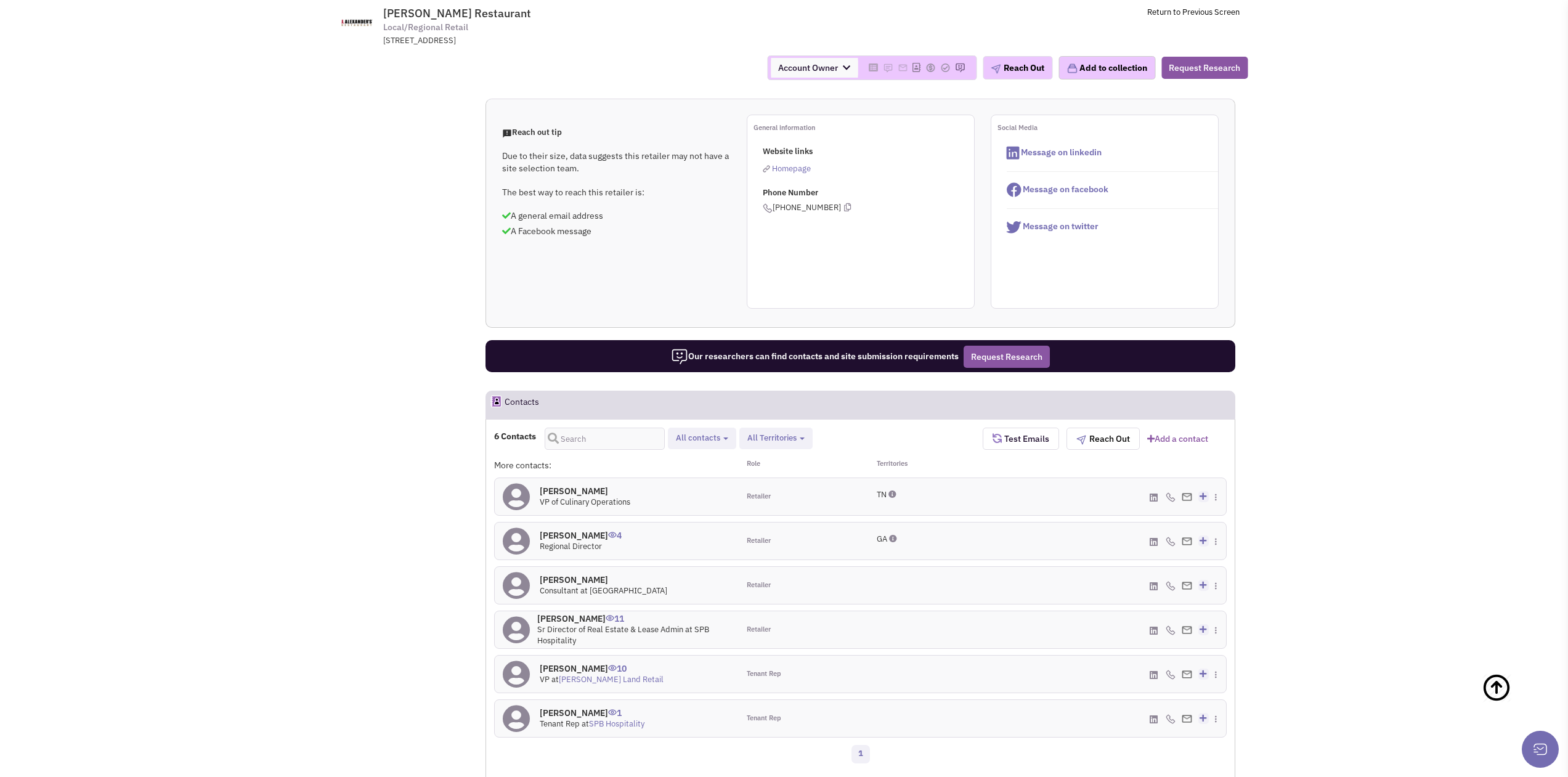
scroll to position [412, 0]
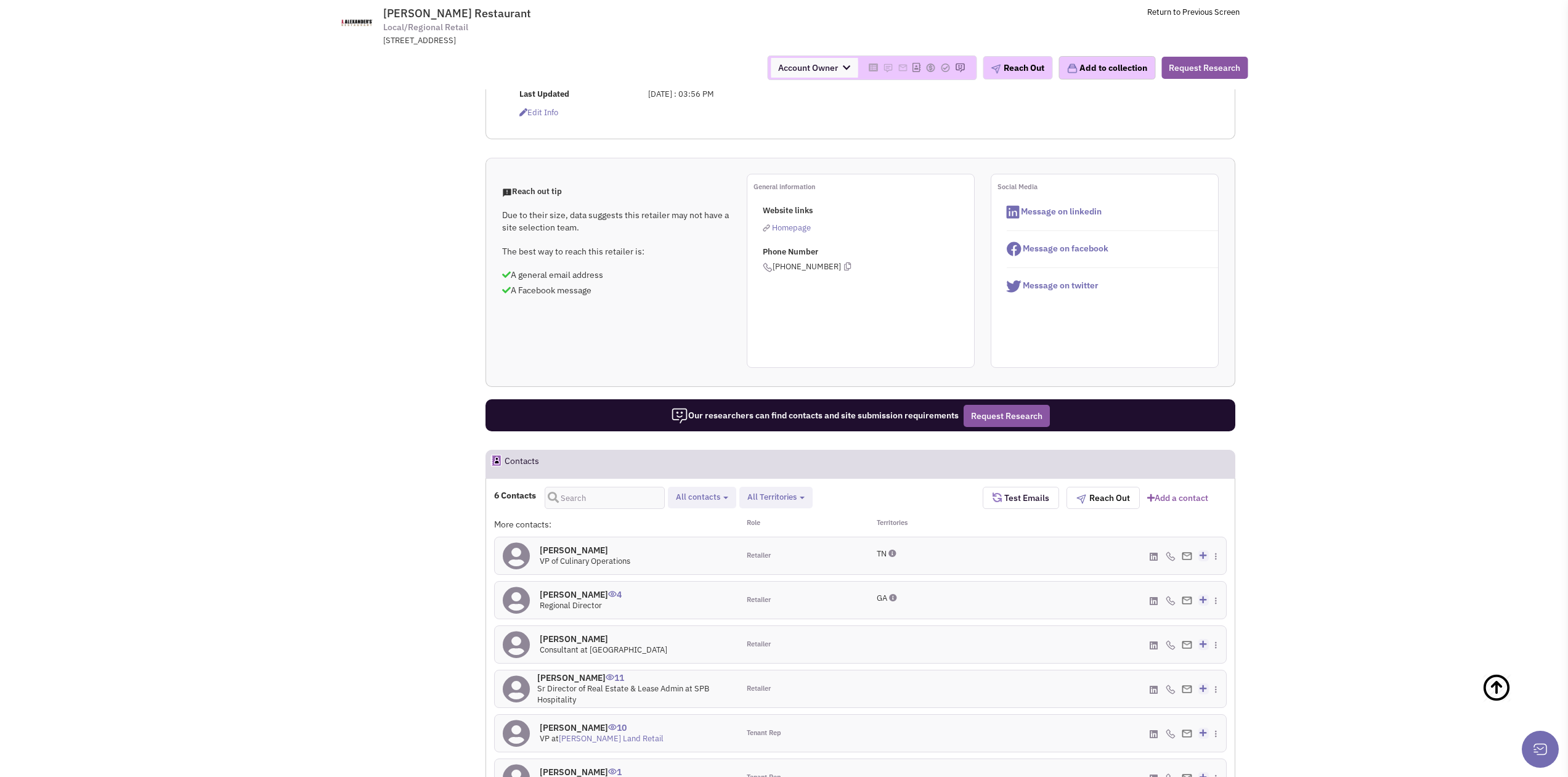
click at [734, 487] on span "Retailer contacts Tenant representatives Site selection decision makers All con…" at bounding box center [702, 498] width 69 height 21
click at [728, 497] on b "button" at bounding box center [726, 498] width 5 height 2
click at [712, 522] on label "Retailer contacts" at bounding box center [746, 530] width 145 height 16
click at [685, 527] on input "Retailer contacts" at bounding box center [685, 527] width 0 height 0
select select "1"
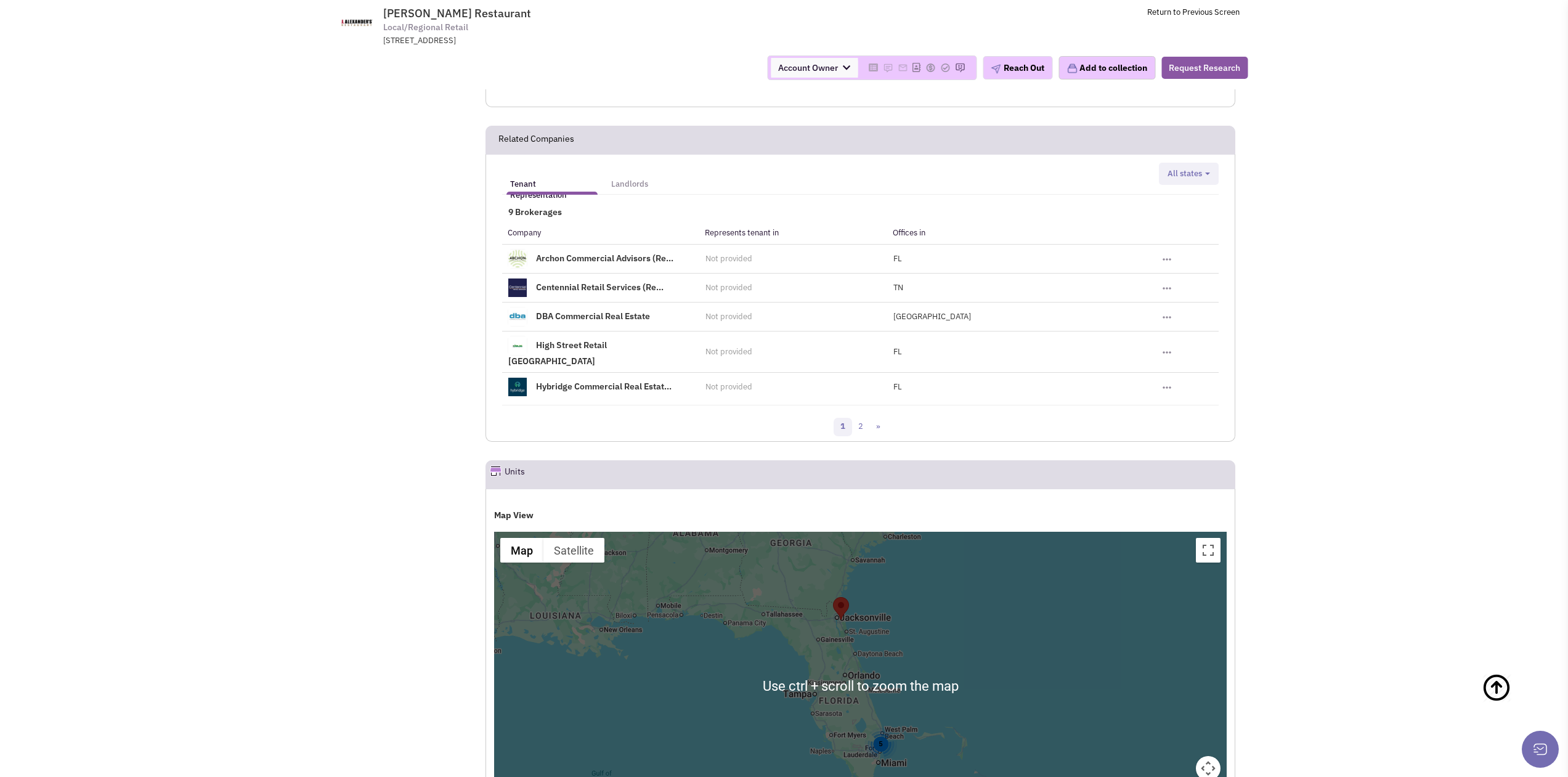
scroll to position [1090, 0]
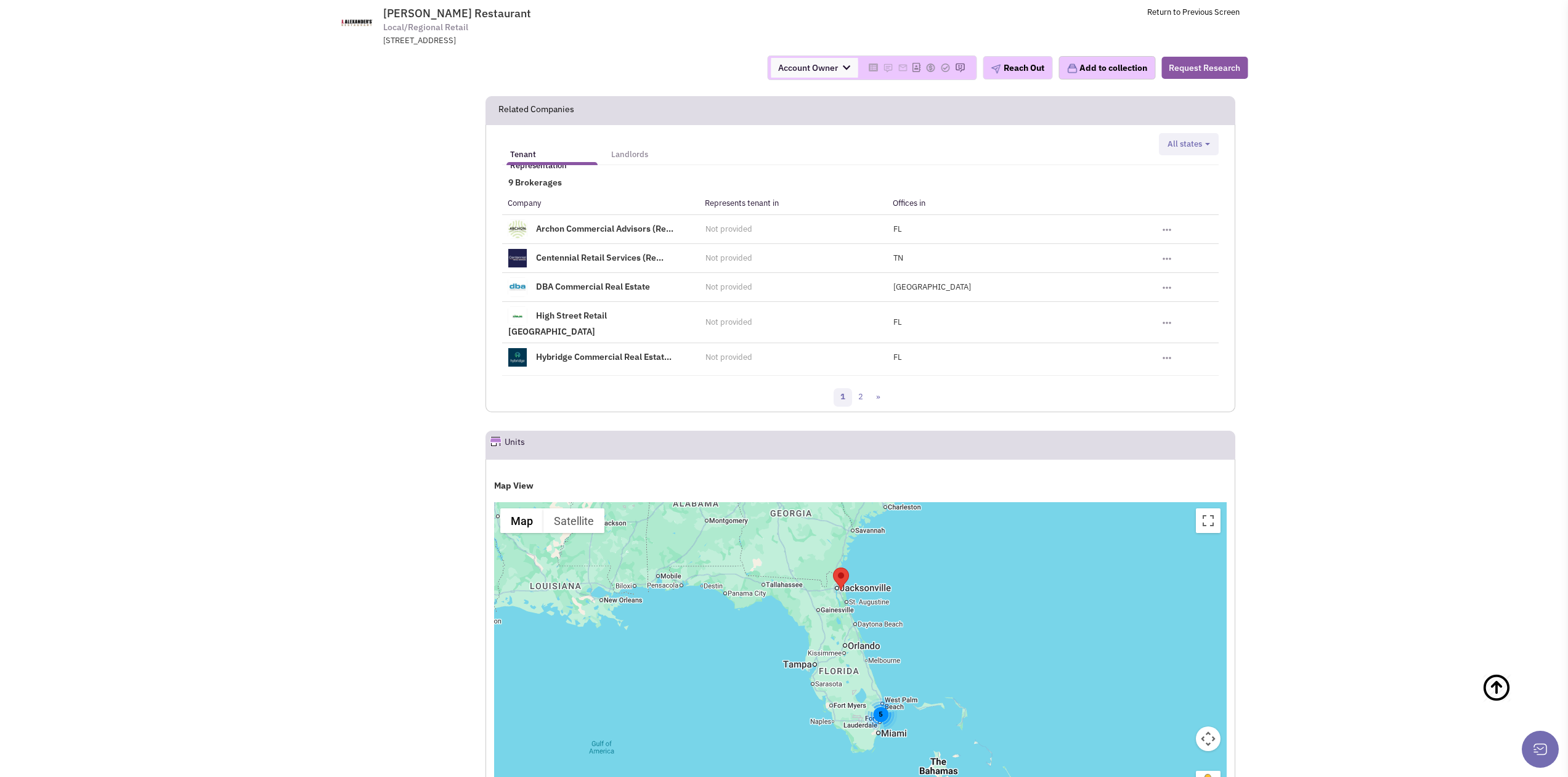
click at [837, 602] on div "5" at bounding box center [860, 655] width 732 height 308
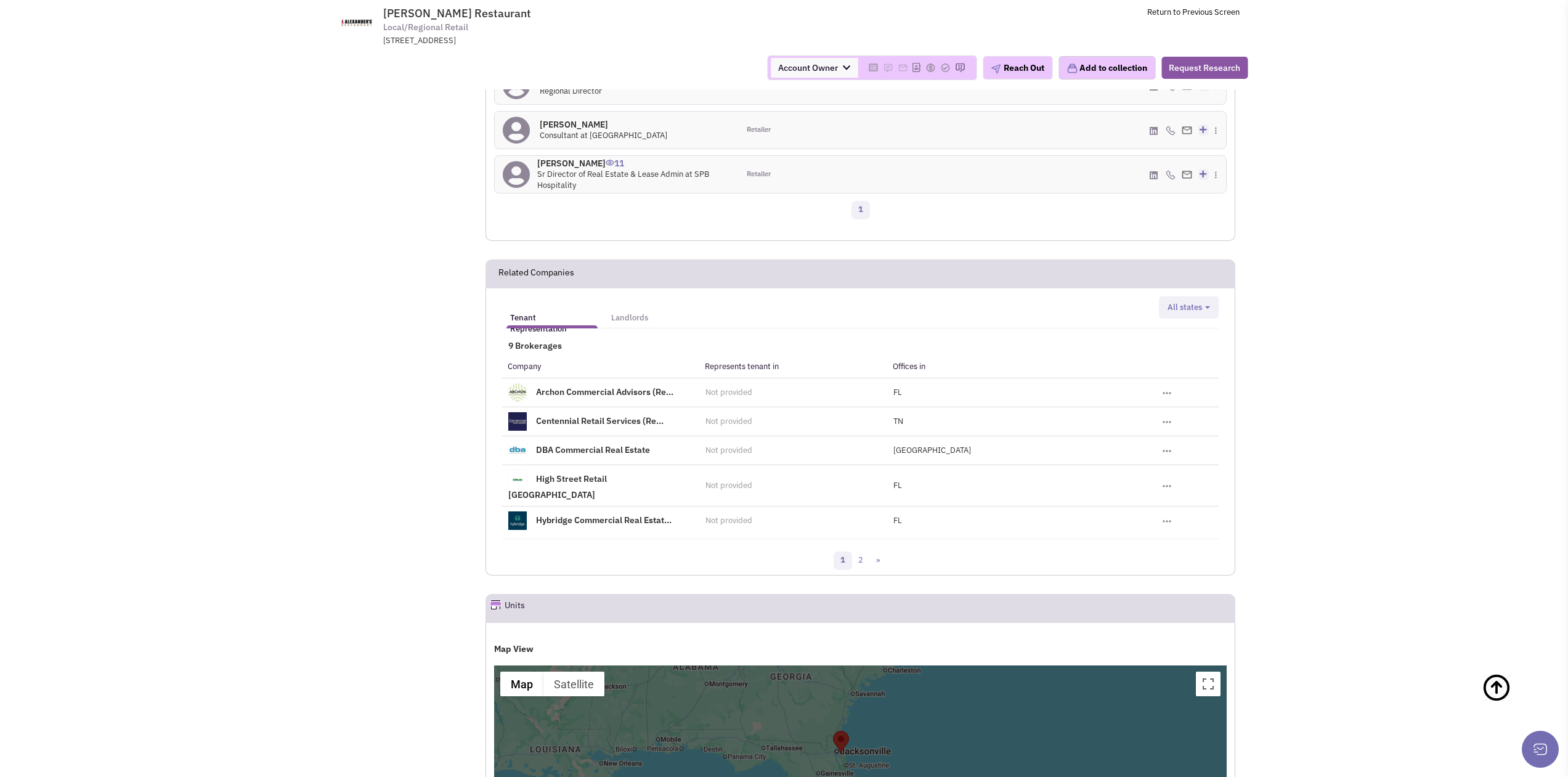
scroll to position [1029, 0]
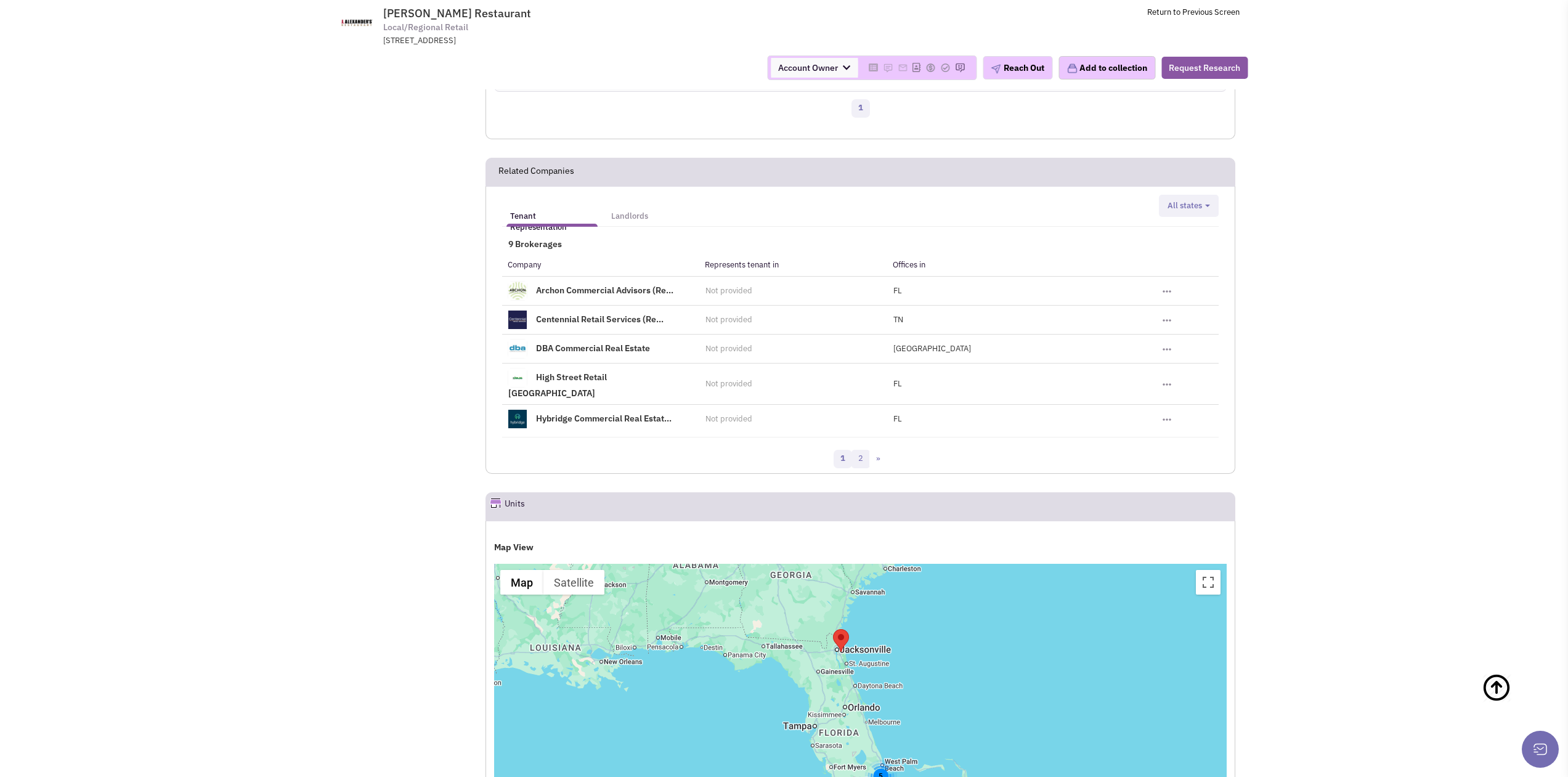
click at [860, 450] on link "2" at bounding box center [860, 459] width 18 height 18
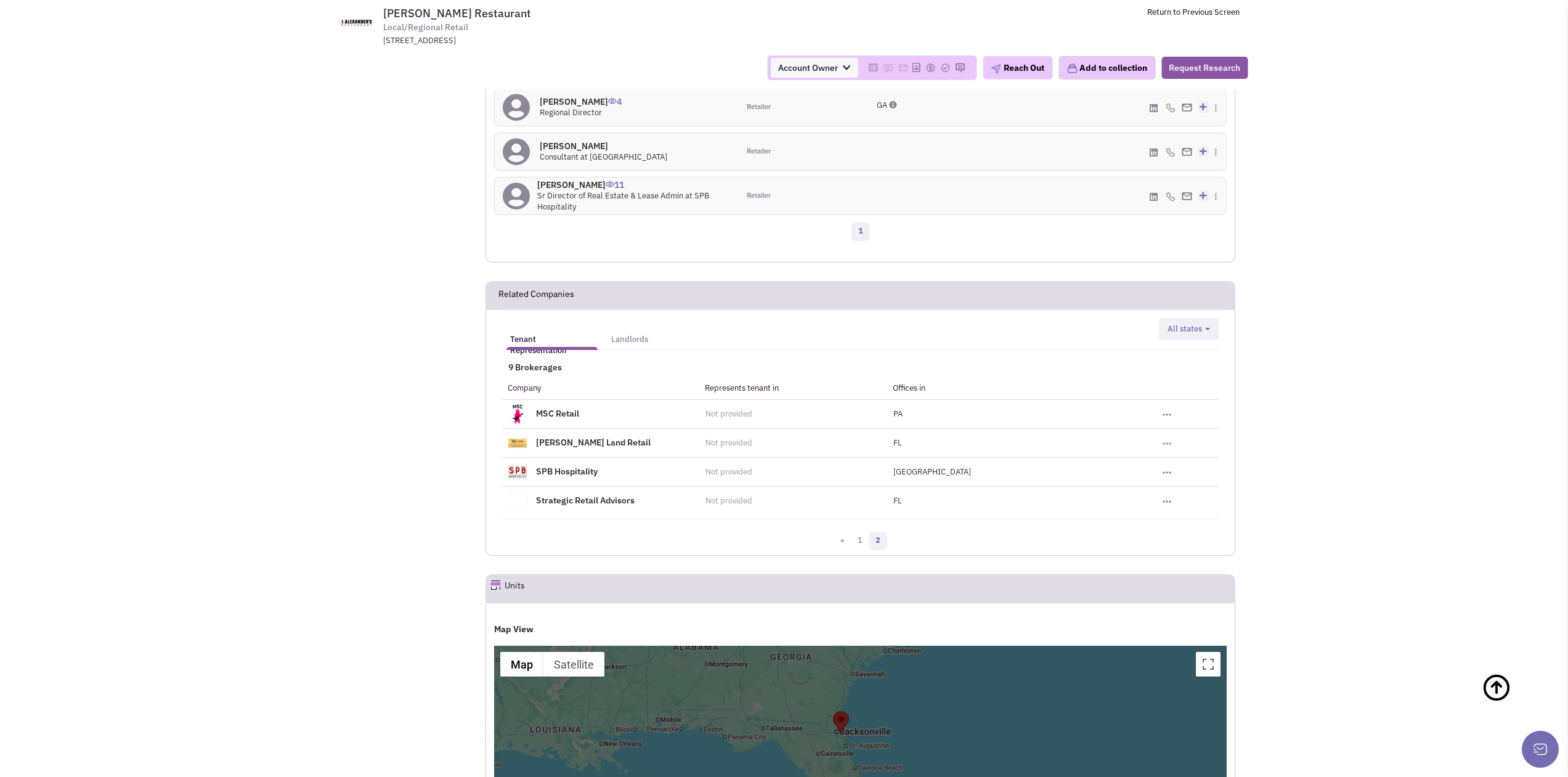
scroll to position [967, 0]
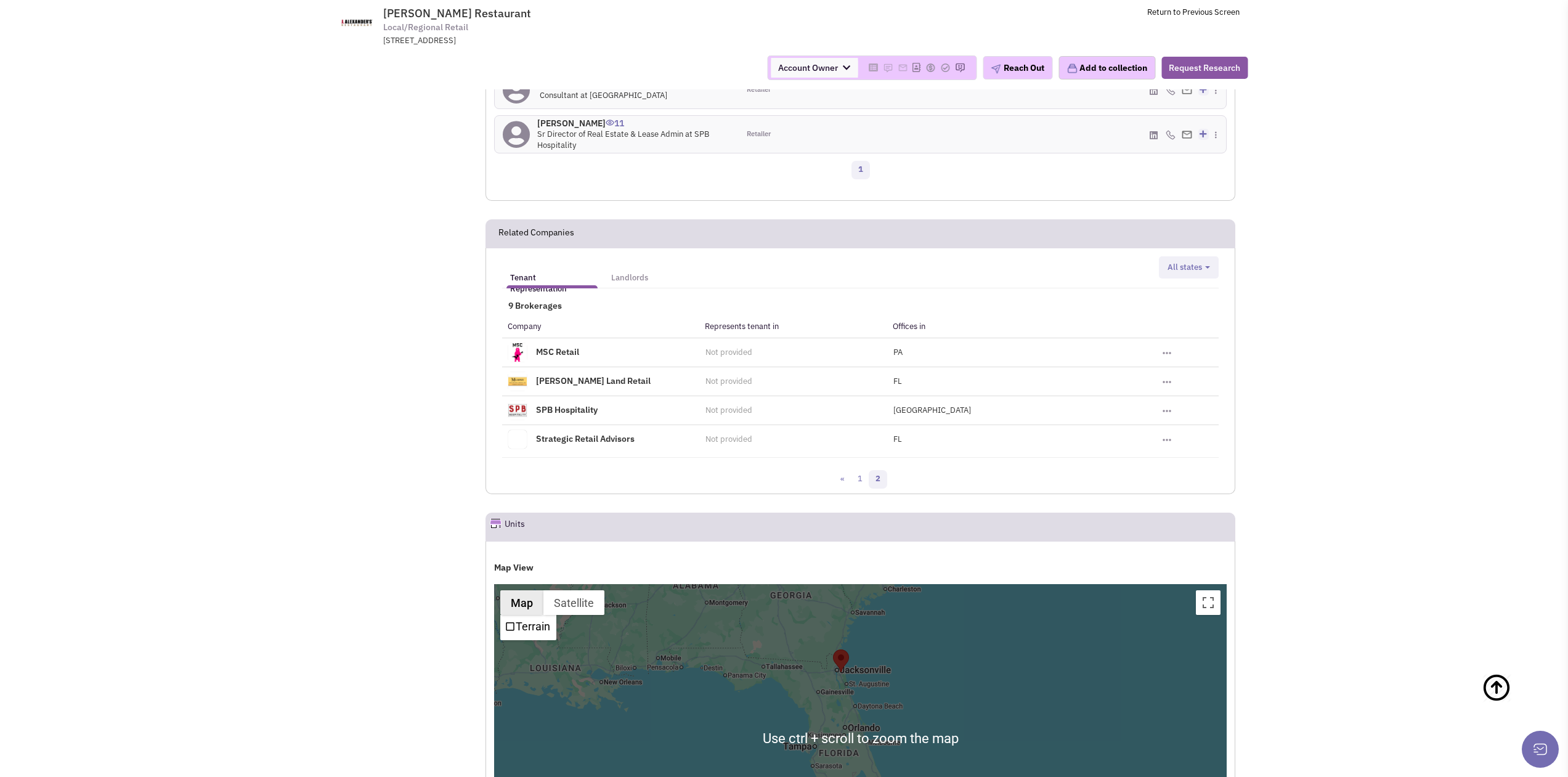
click at [519, 590] on button "Map" at bounding box center [522, 603] width 43 height 25
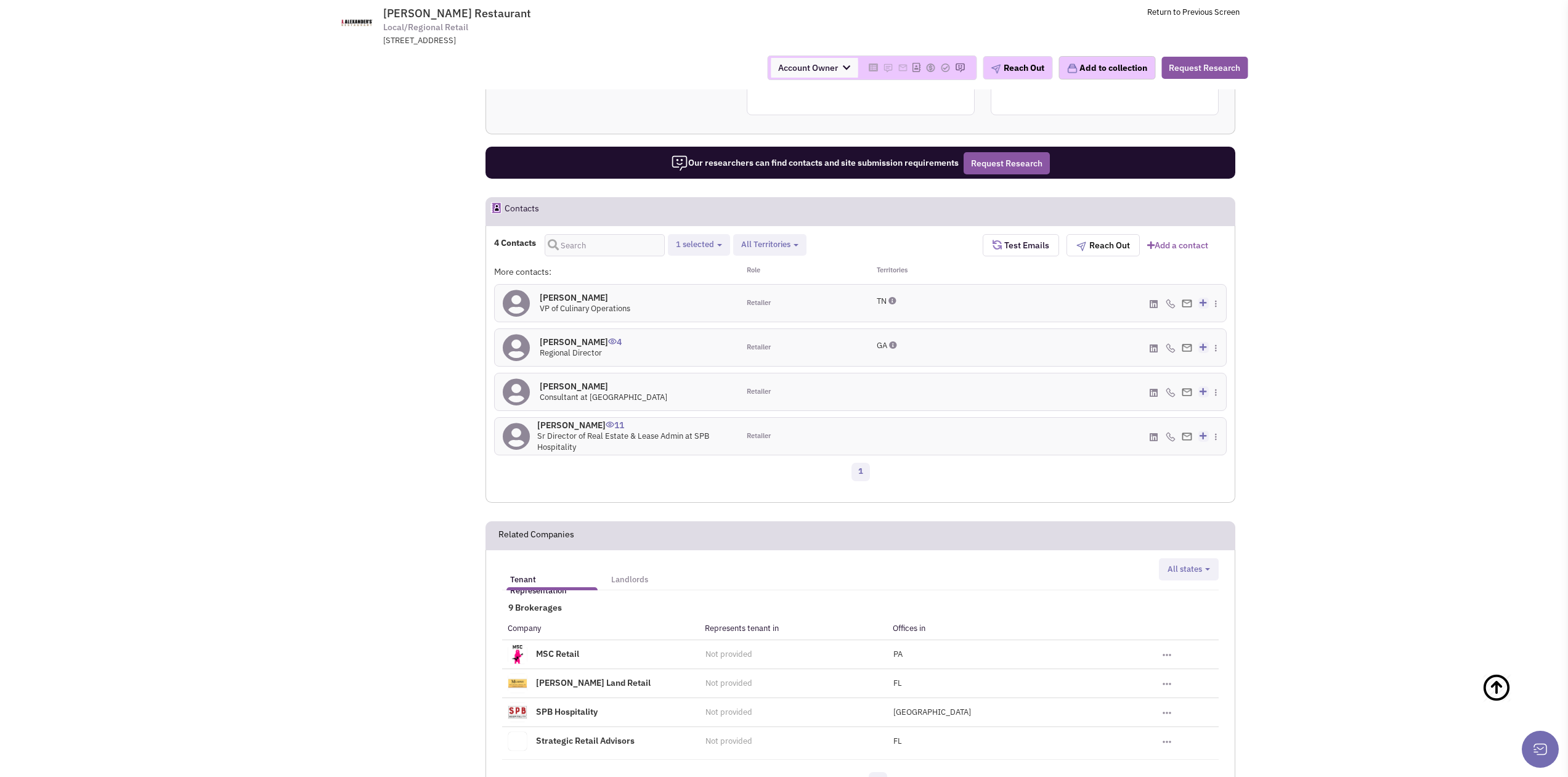
scroll to position [659, 0]
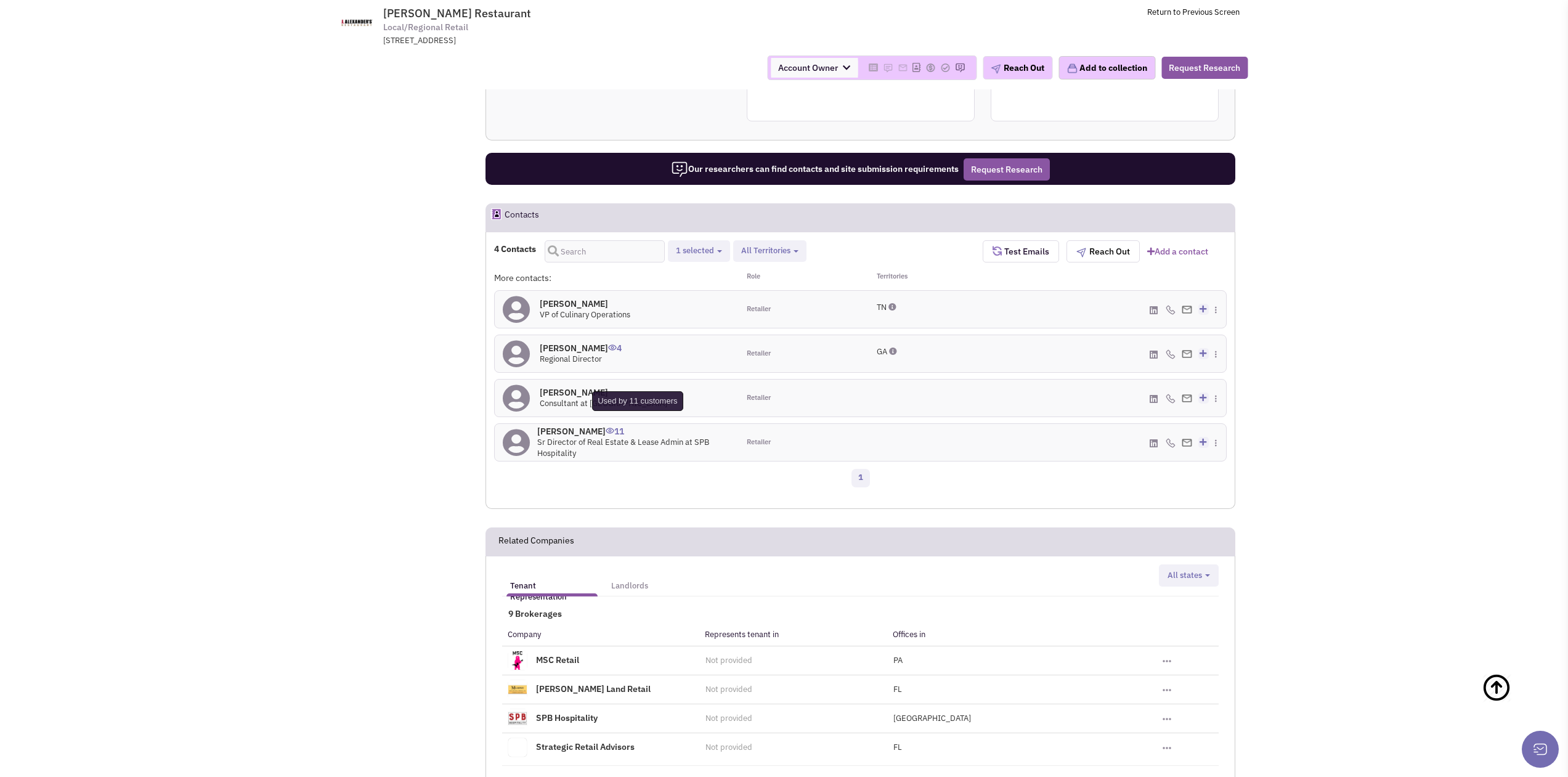
click at [624, 417] on span "11" at bounding box center [615, 427] width 18 height 21
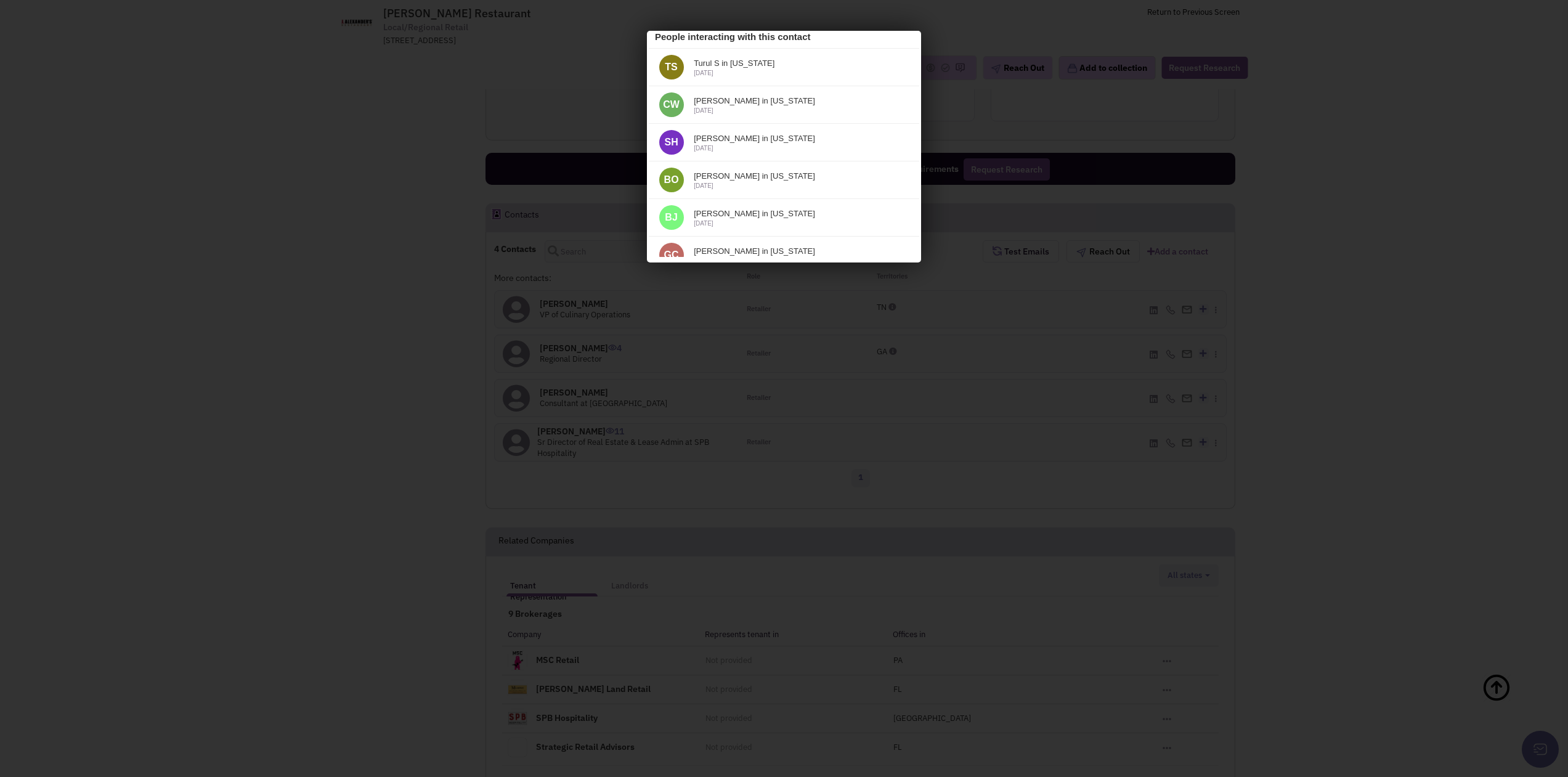
scroll to position [0, 0]
click at [898, 42] on icon at bounding box center [903, 44] width 15 height 18
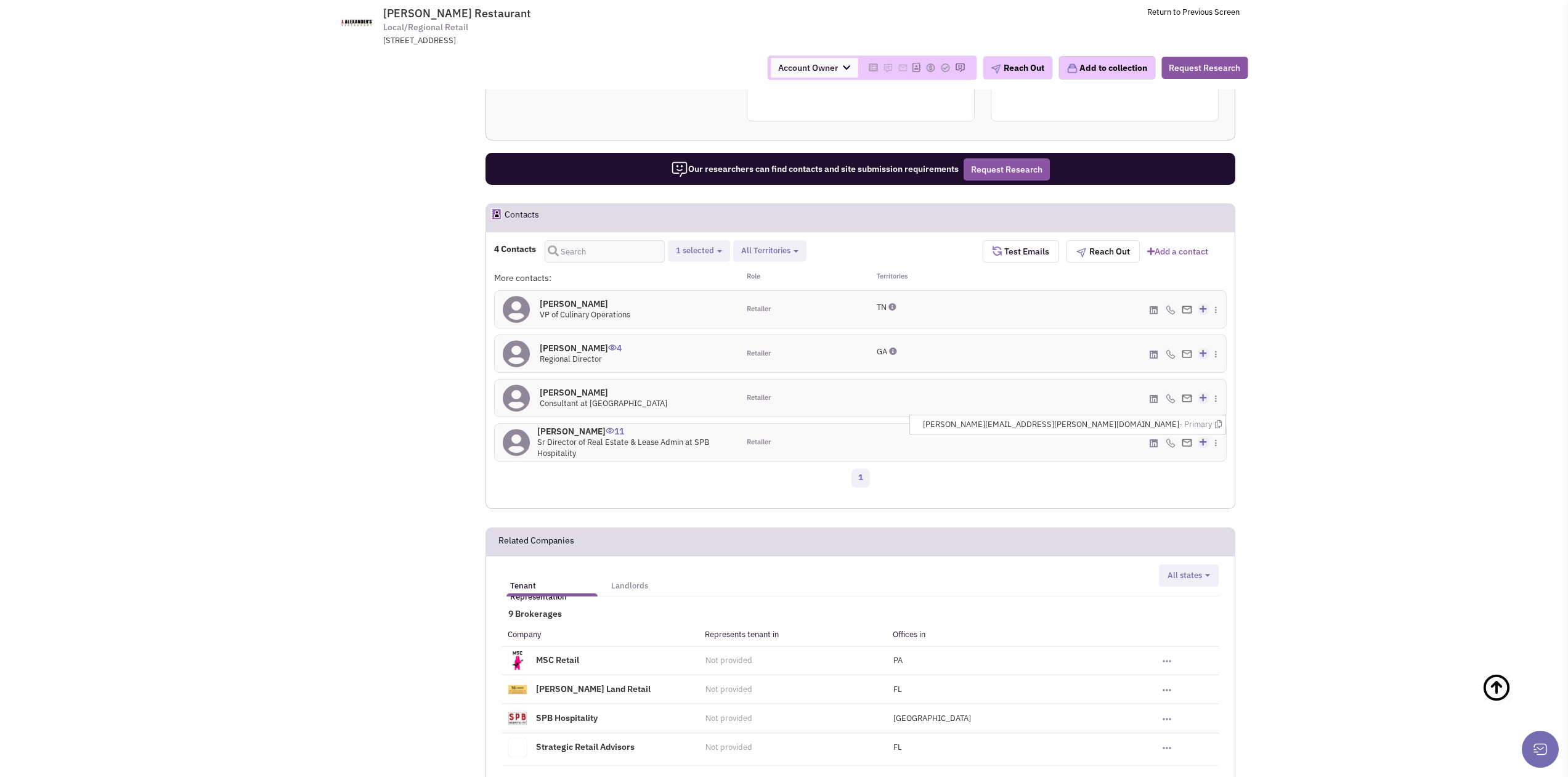
click at [1189, 439] on img at bounding box center [1186, 443] width 11 height 8
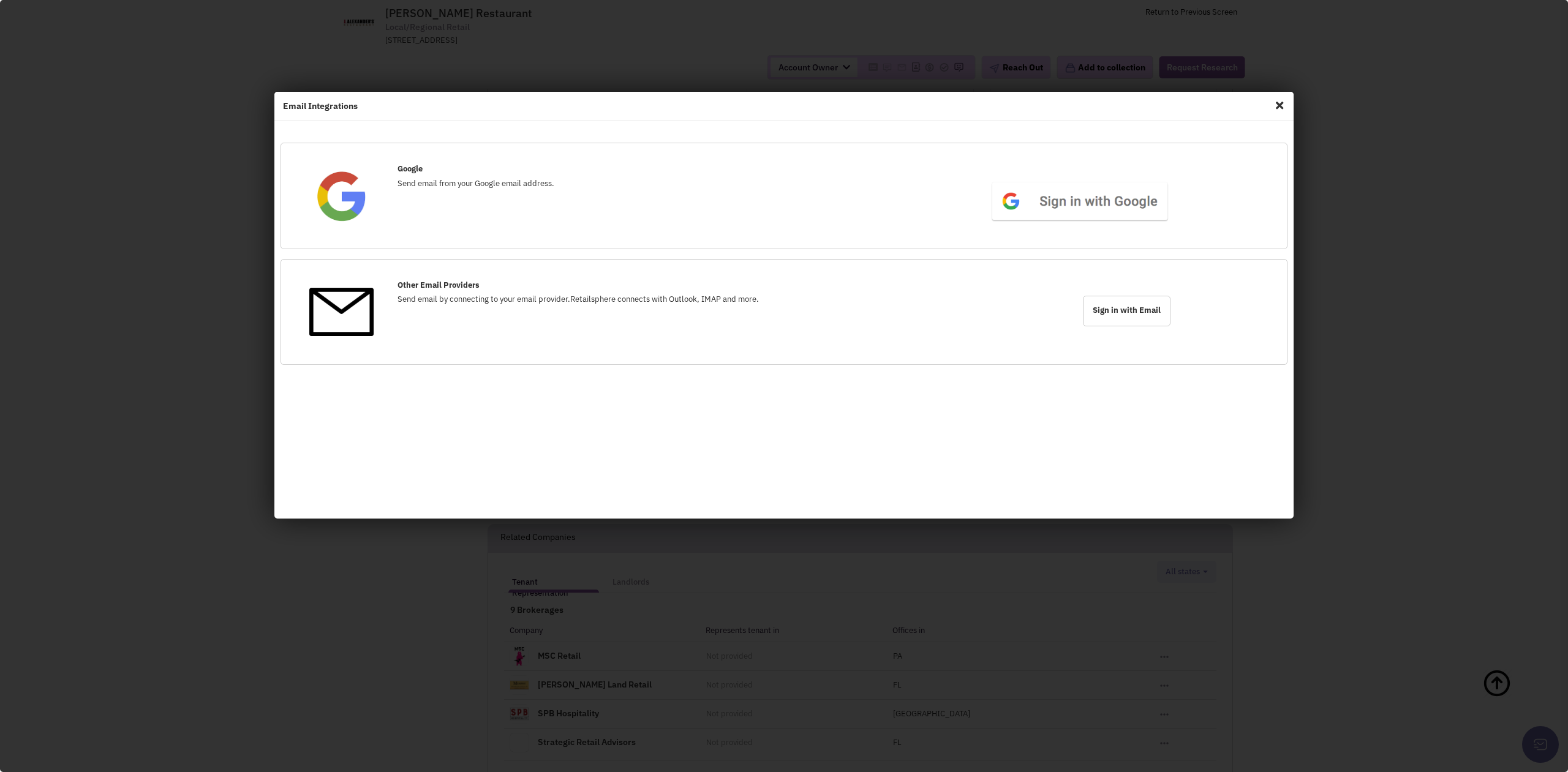
click at [1277, 109] on span "Close" at bounding box center [1279, 105] width 16 height 20
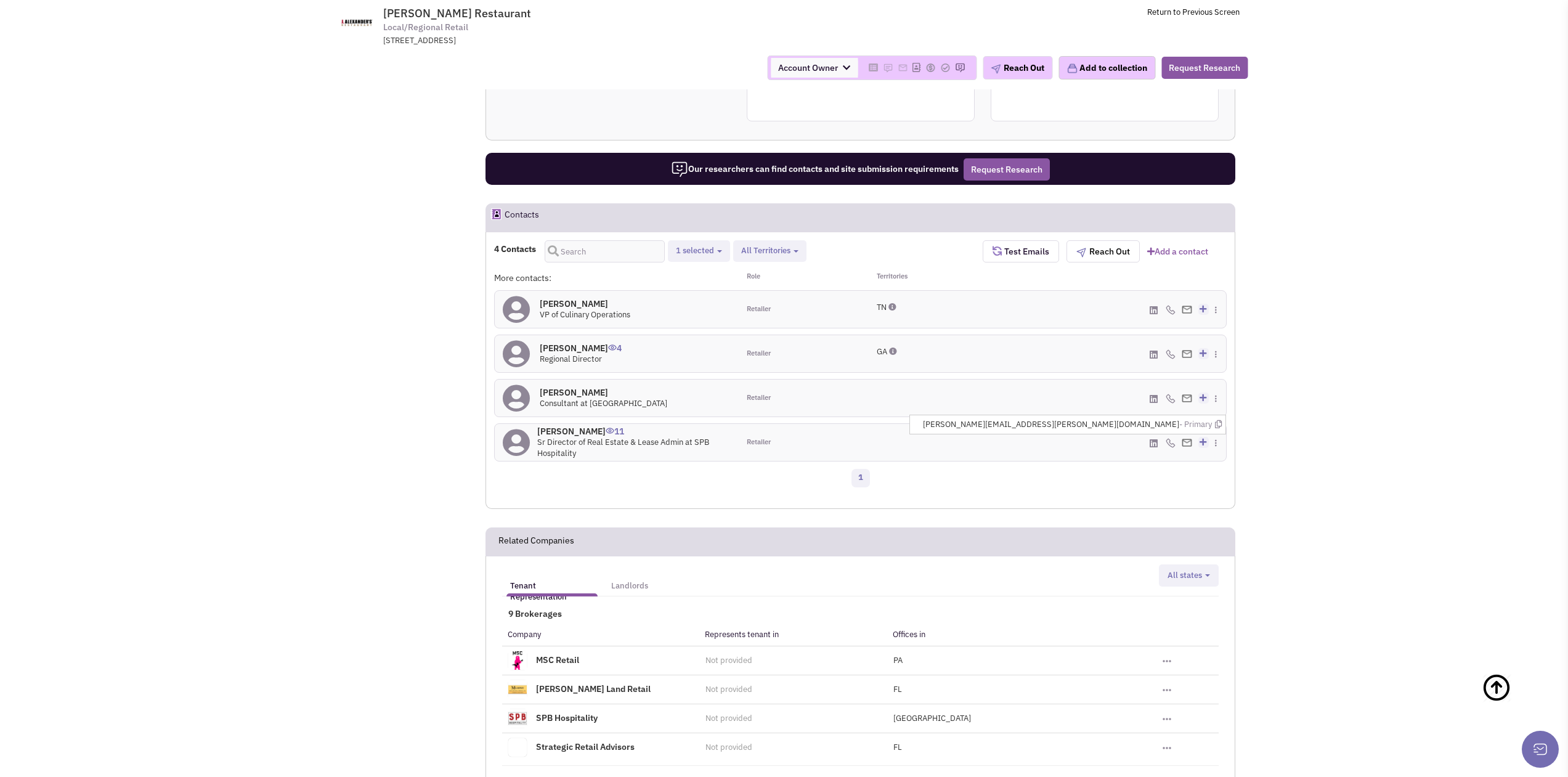
drag, startPoint x: 1183, startPoint y: 380, endPoint x: 1001, endPoint y: 375, distance: 182.1
click at [1001, 375] on div "More contacts: Role Territories Ian Dodson 0 VP of Culinary Operations Retailer" at bounding box center [860, 369] width 732 height 196
copy div "(303) 598-8721 - Cell maren.martinson@spbhospitality.com -"
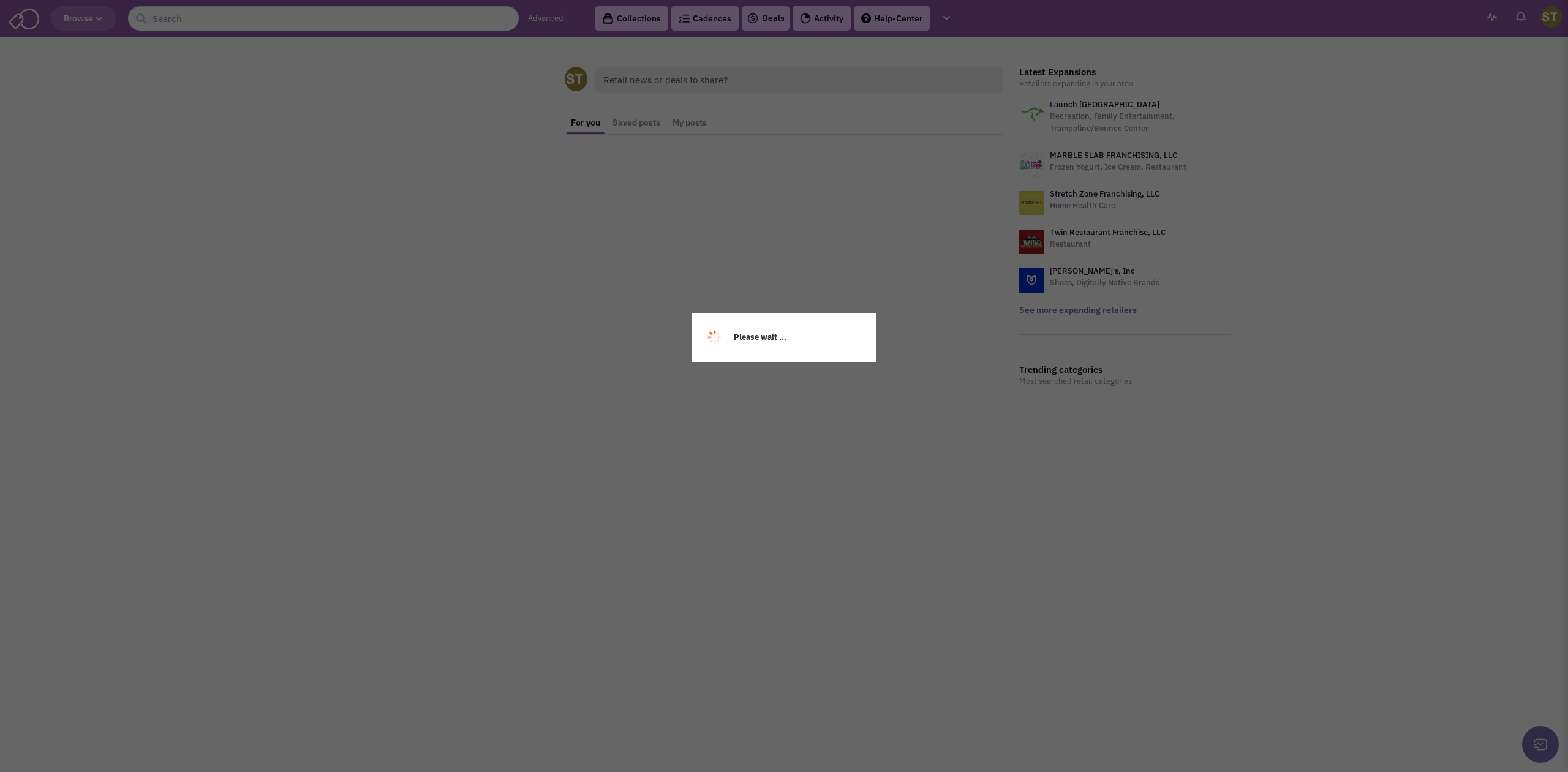
click at [325, 21] on div "Please wait ..." at bounding box center [784, 386] width 1568 height 772
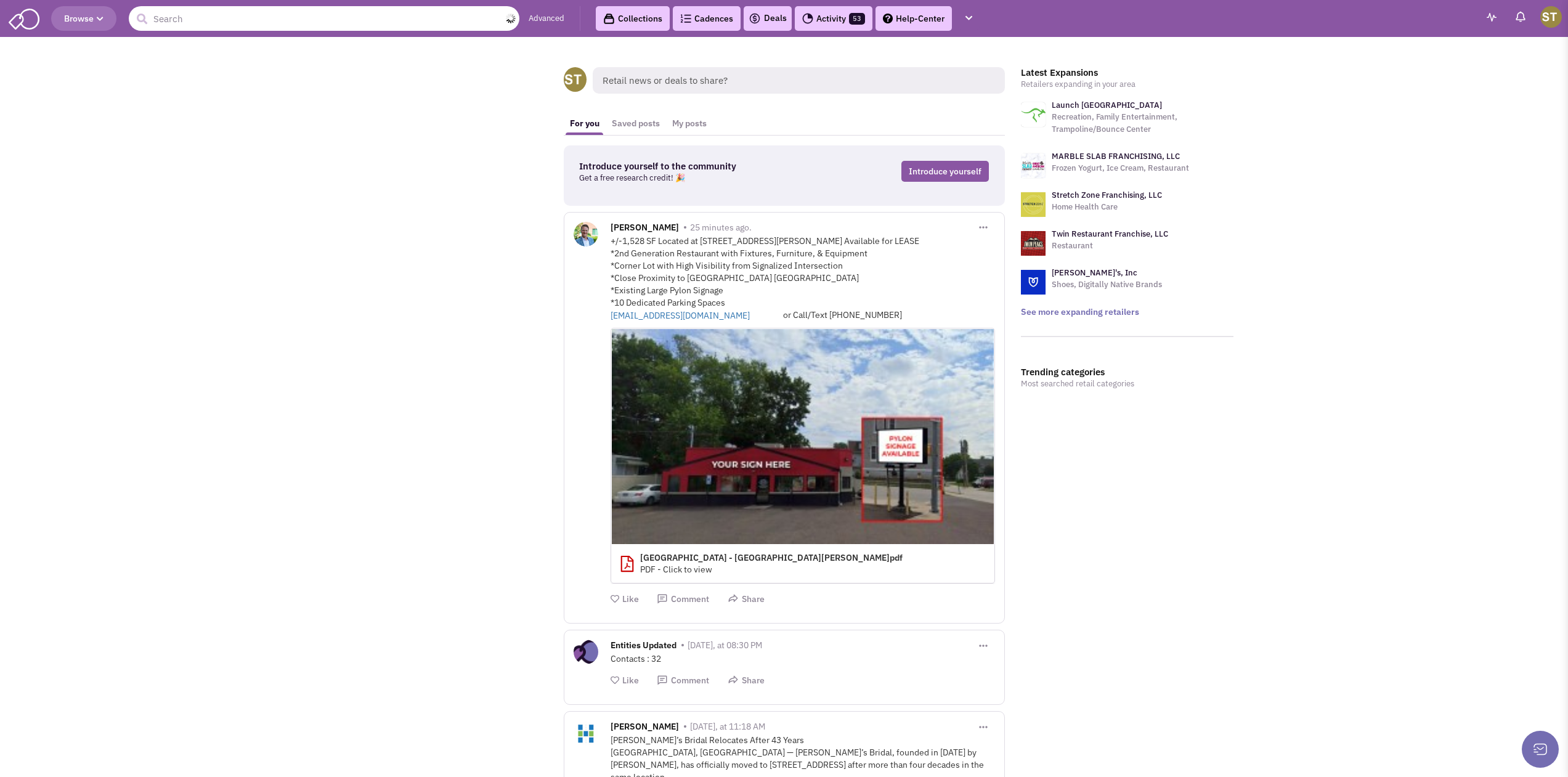
click at [325, 17] on input "text" at bounding box center [324, 18] width 390 height 25
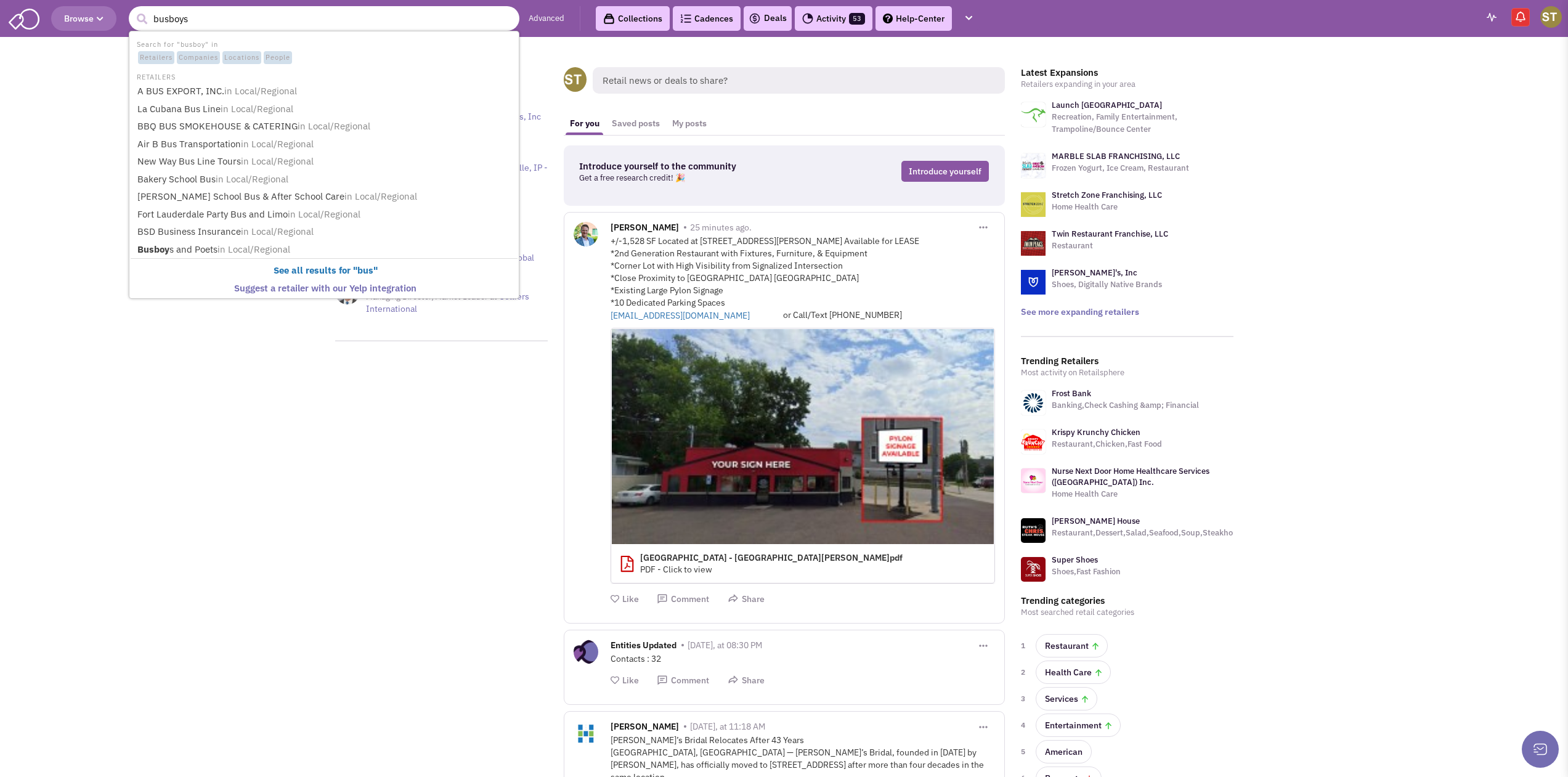
type input "busboys"
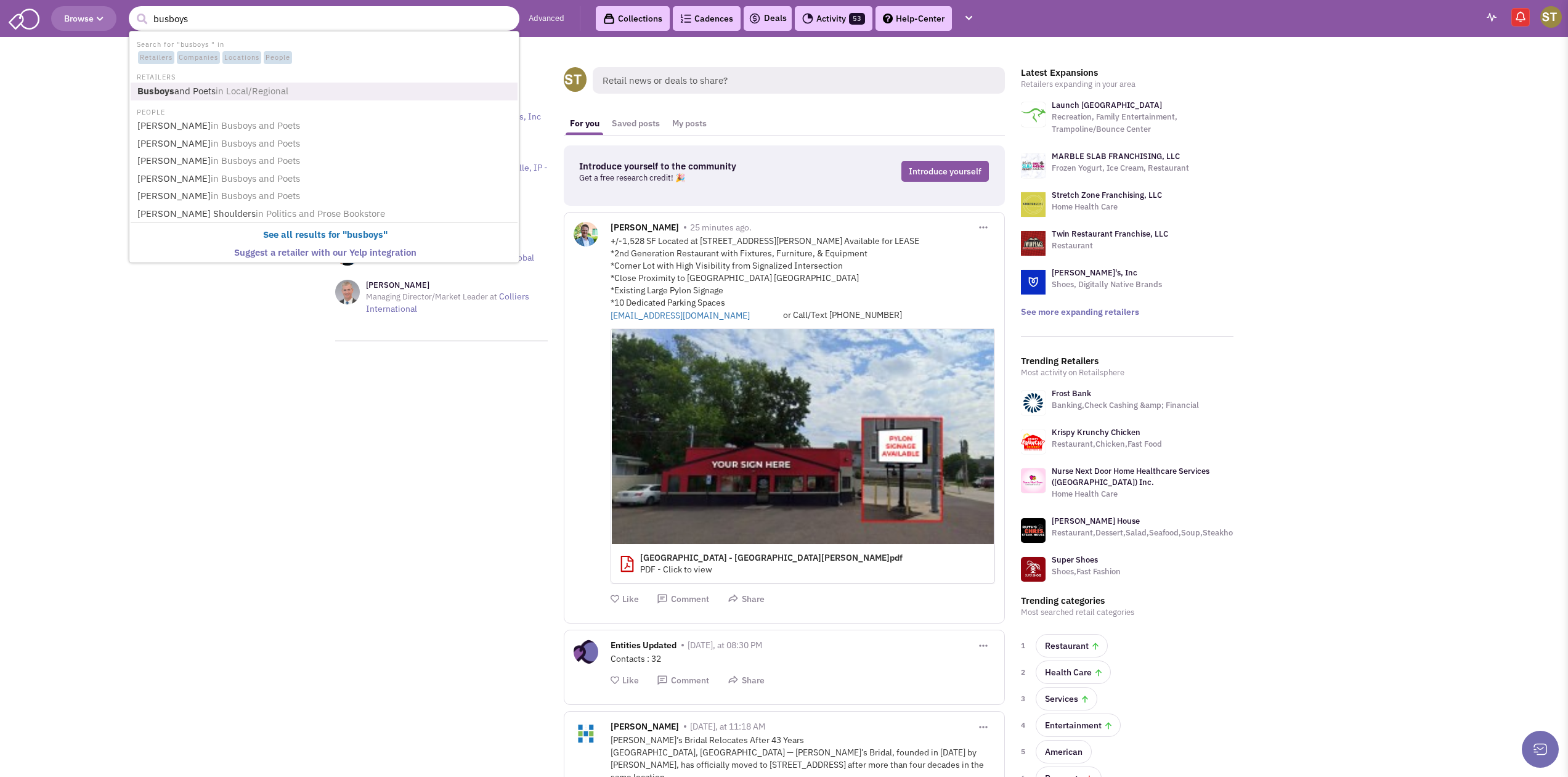
click at [267, 93] on span "in Local/Regional" at bounding box center [252, 91] width 73 height 12
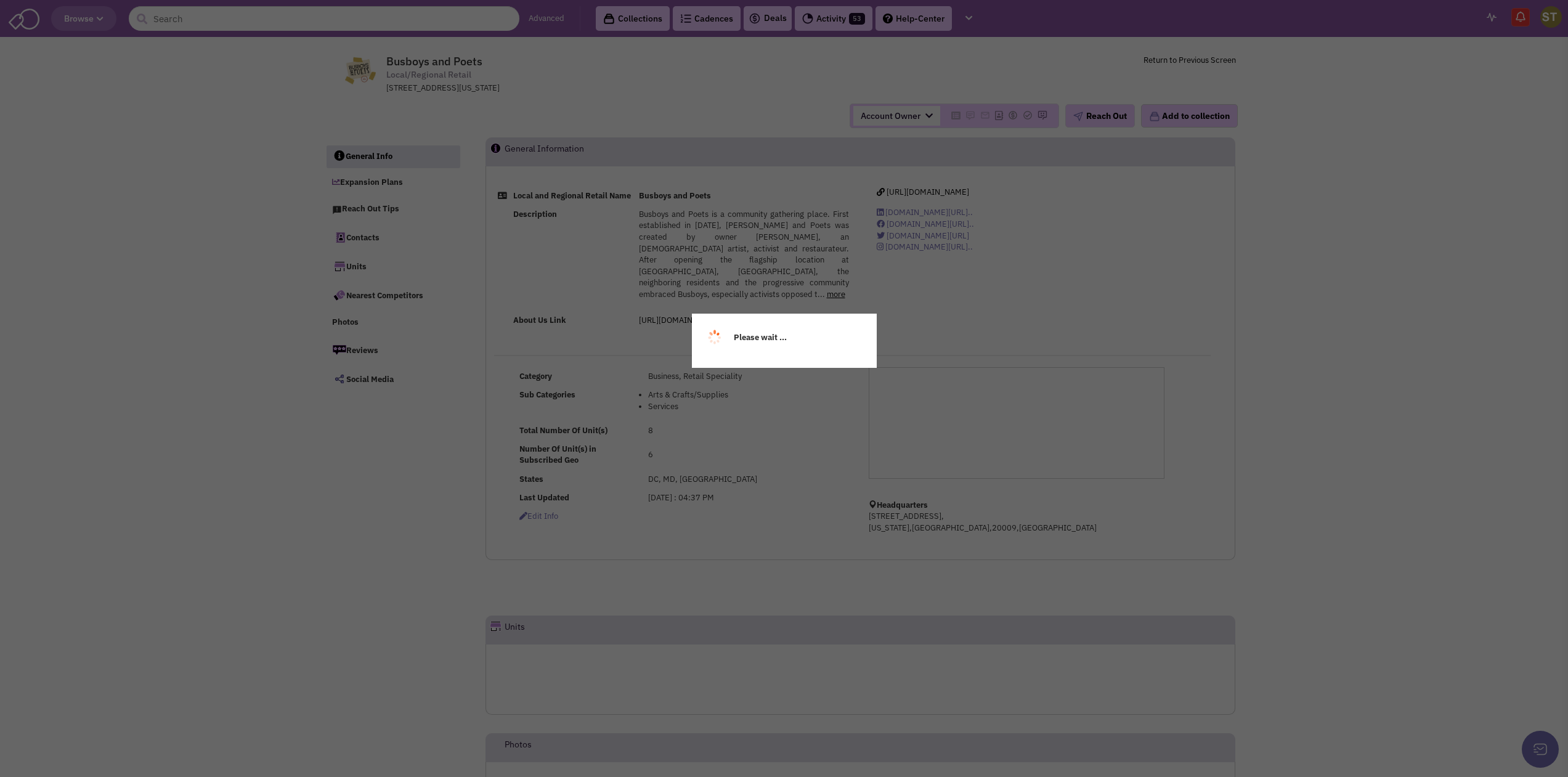
select select
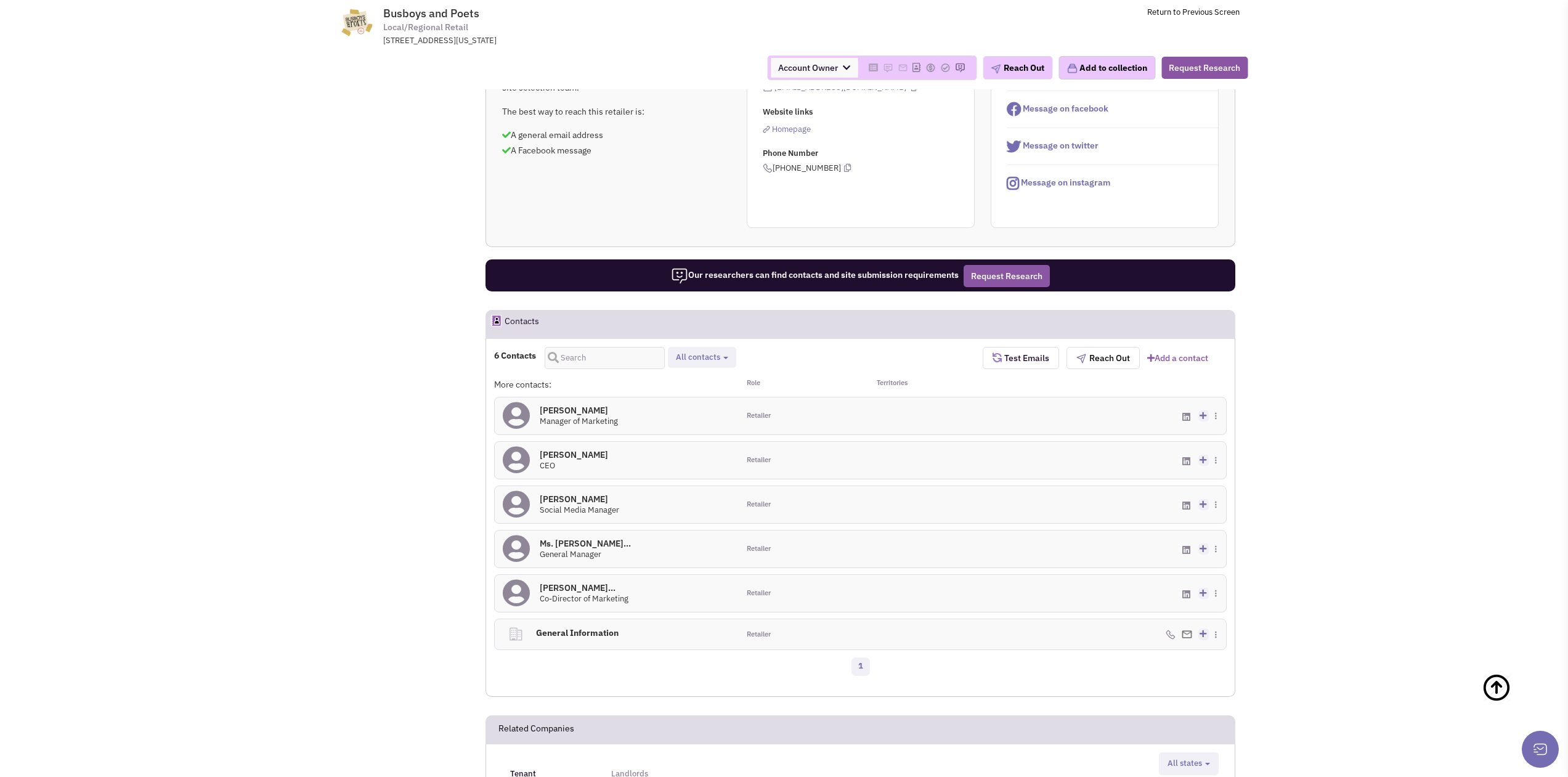
scroll to position [492, 0]
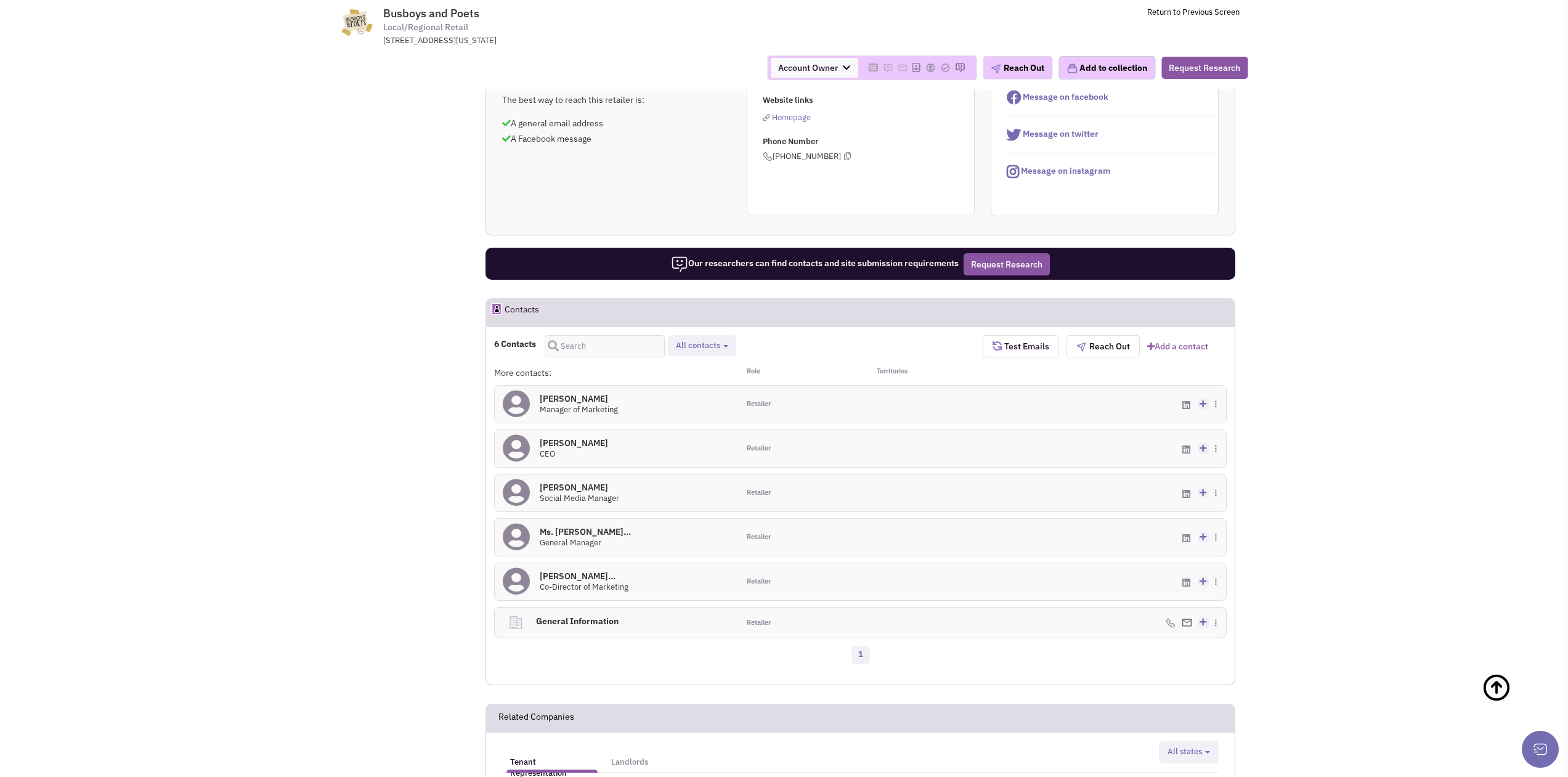
click at [714, 346] on span "All contacts" at bounding box center [698, 345] width 45 height 11
click at [705, 377] on label "Retailer contacts" at bounding box center [722, 378] width 98 height 16
click at [685, 374] on input "Retailer contacts" at bounding box center [685, 374] width 0 height 0
select select "1"
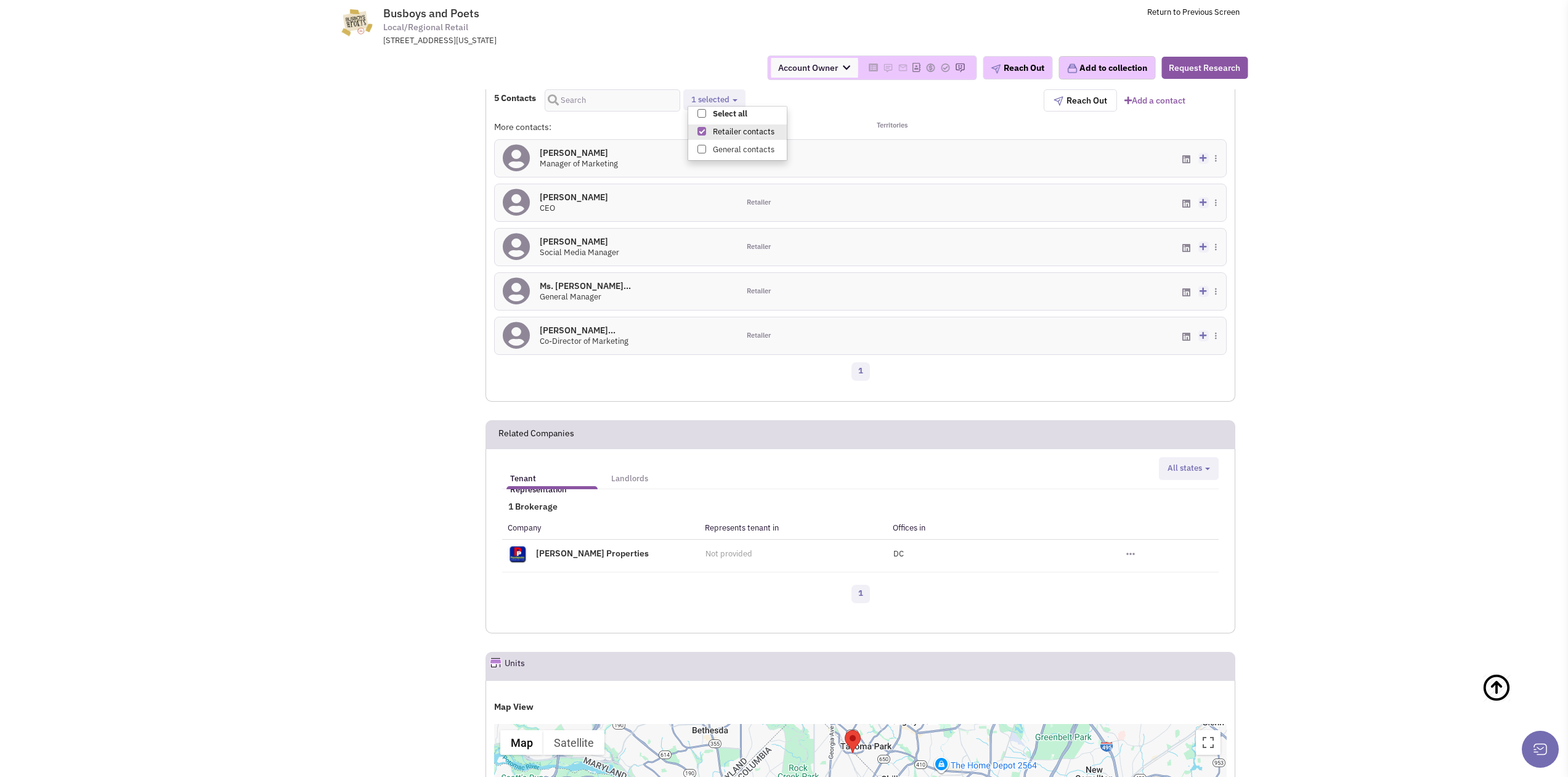
scroll to position [738, 0]
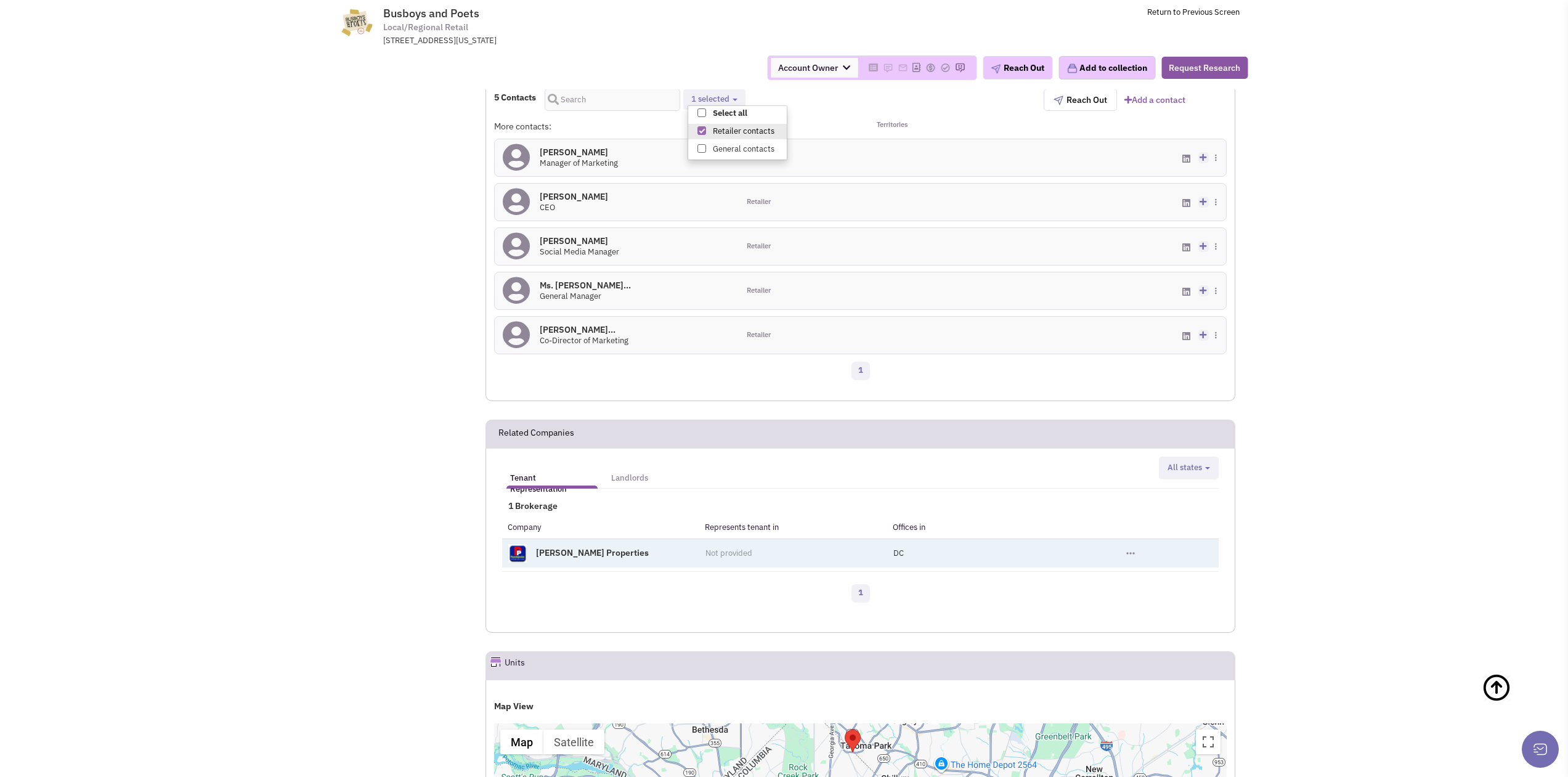
click at [555, 547] on link "[PERSON_NAME] Properties" at bounding box center [592, 552] width 112 height 11
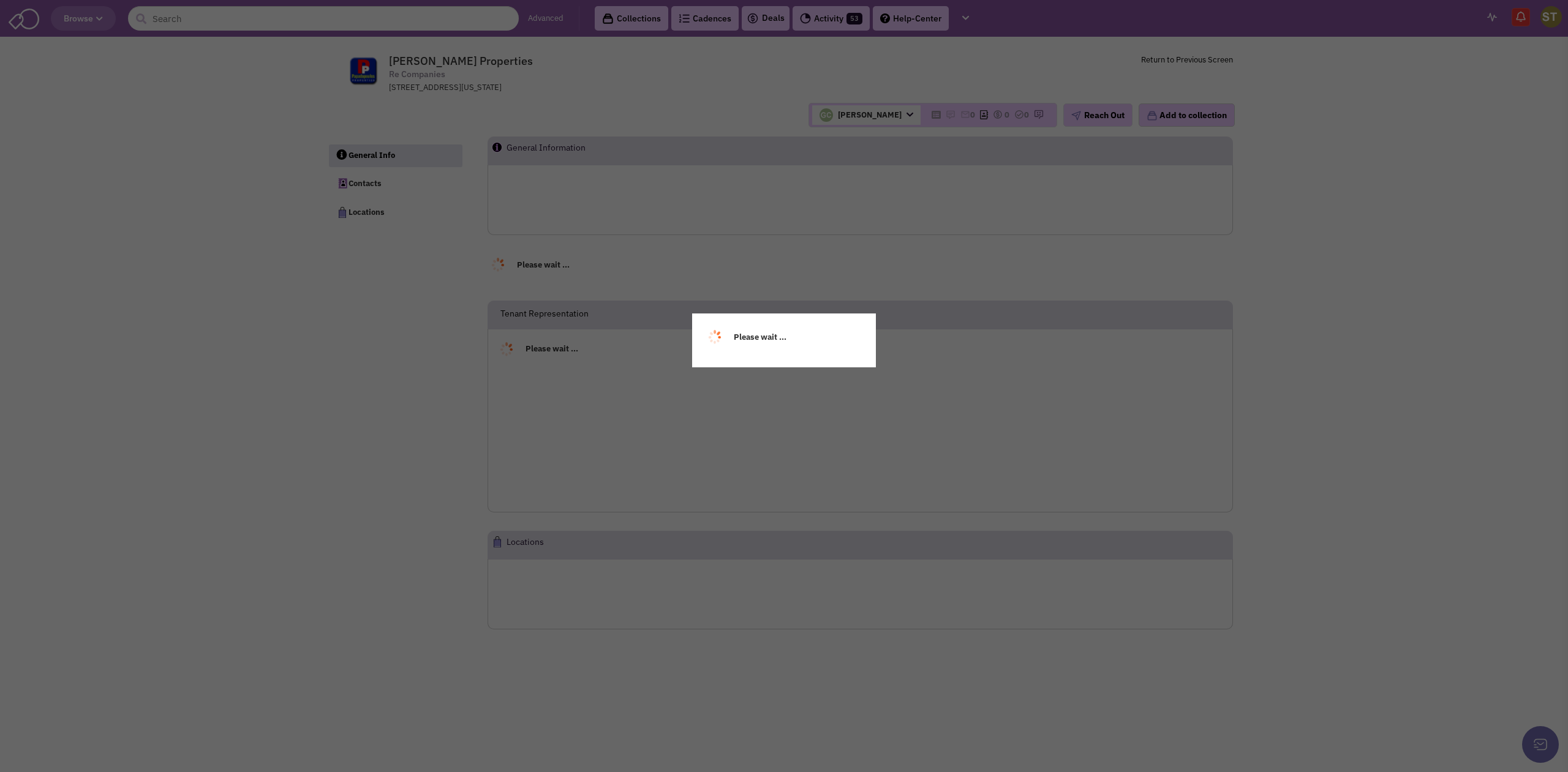
select select
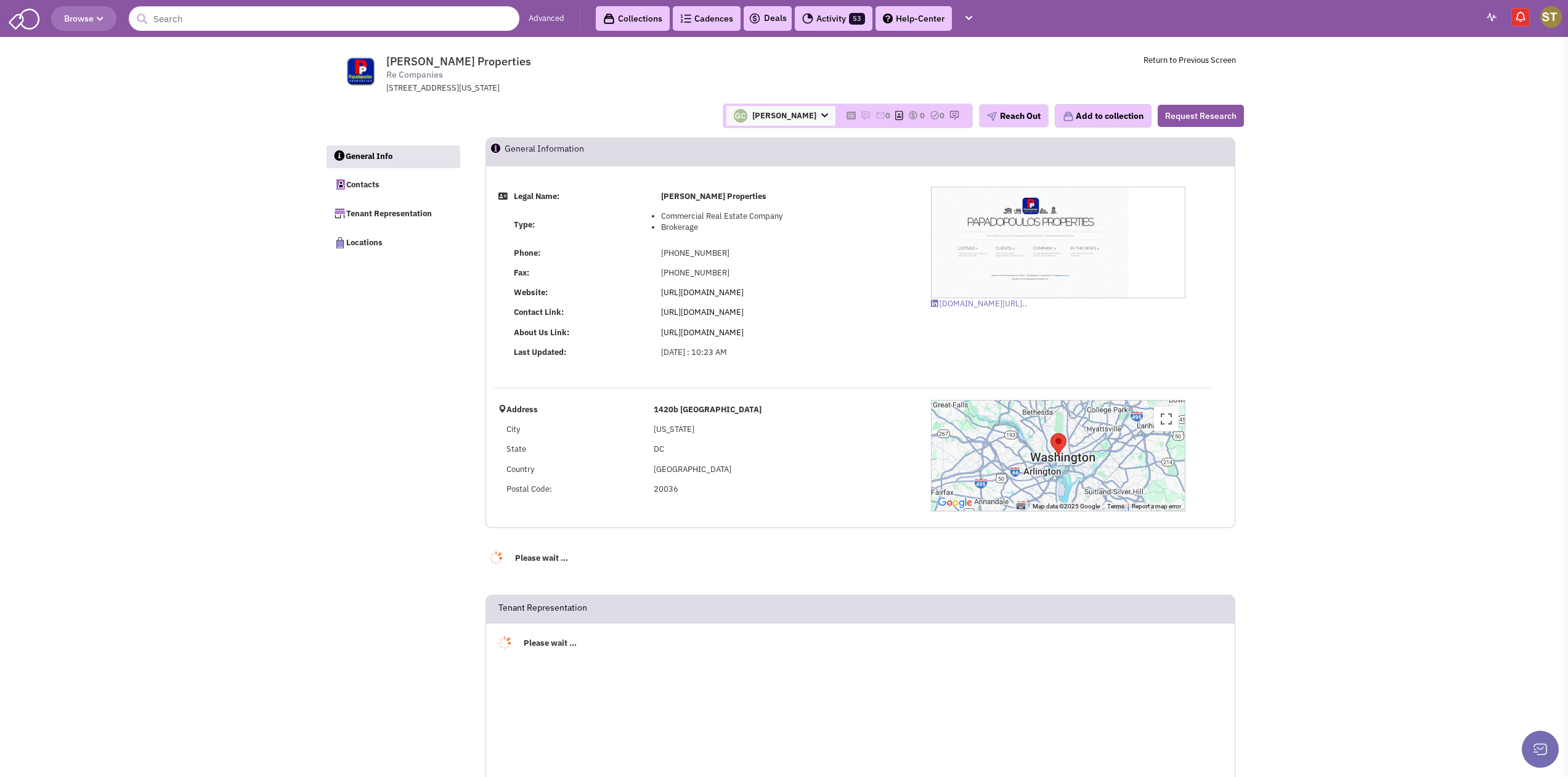
select select
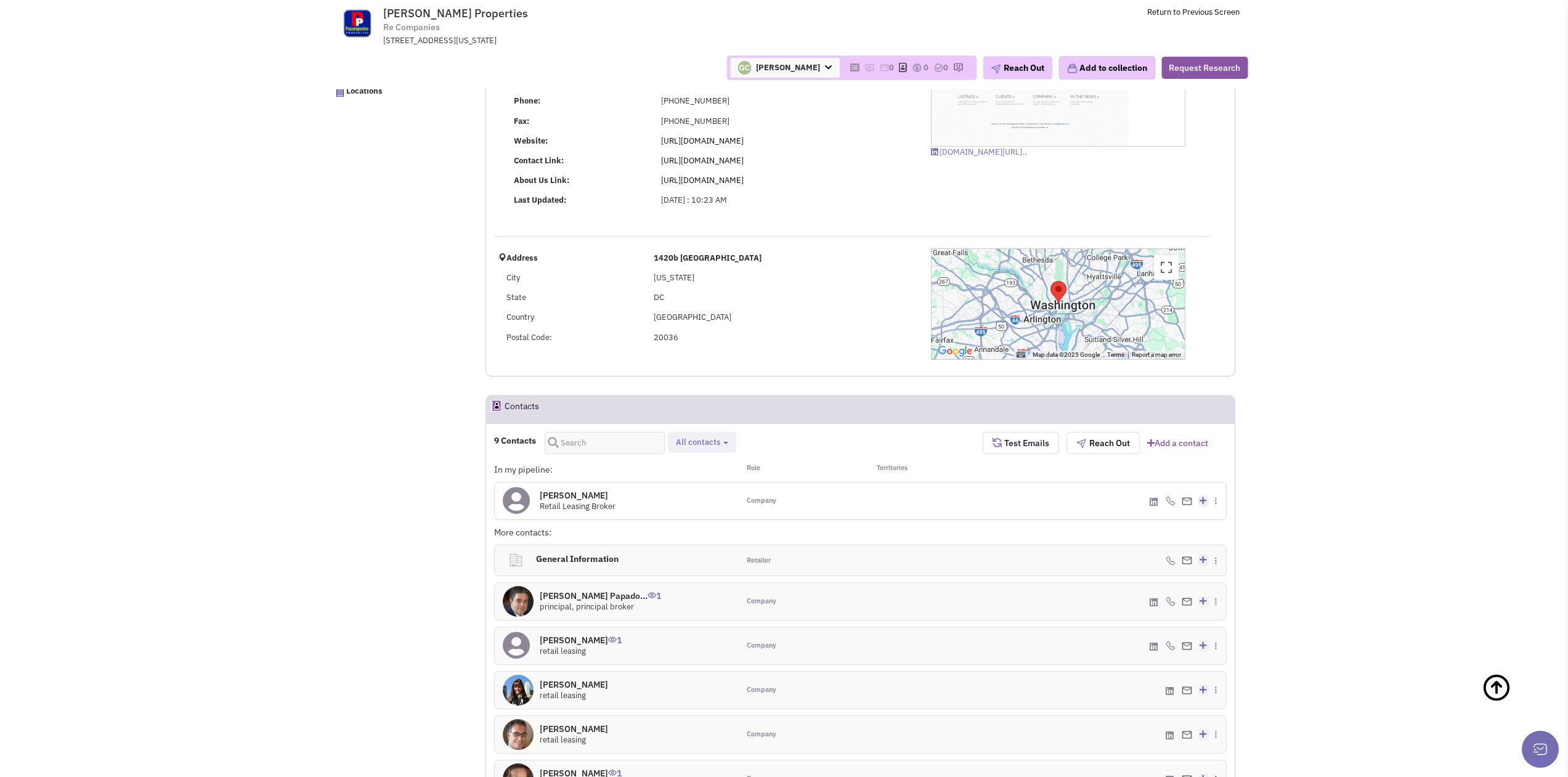
scroll to position [62, 0]
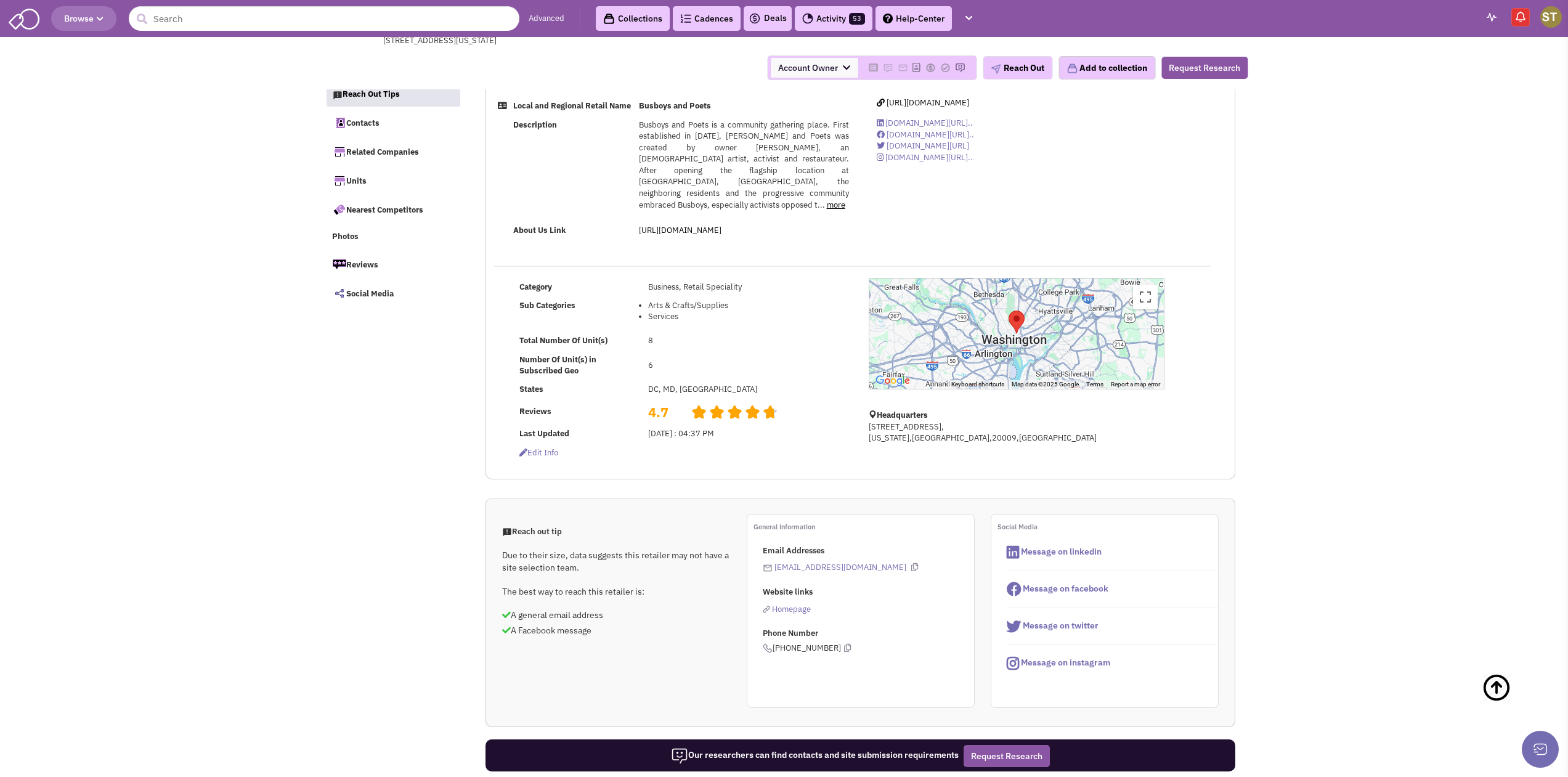
select select
